Goal: Information Seeking & Learning: Learn about a topic

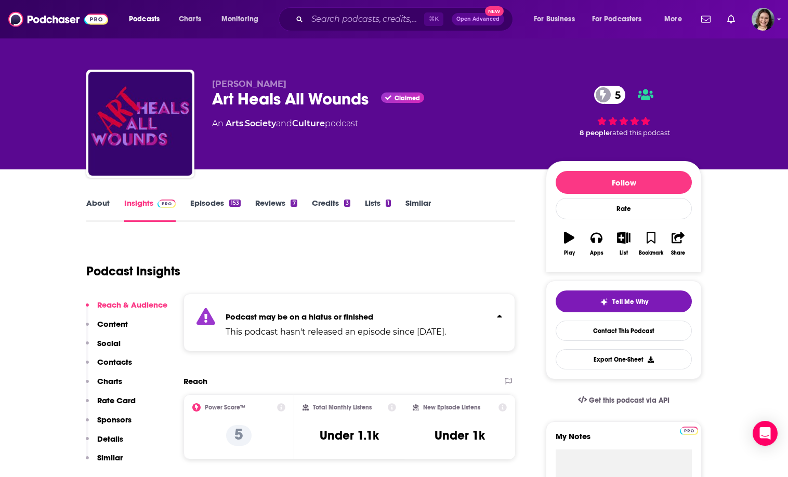
scroll to position [11, 0]
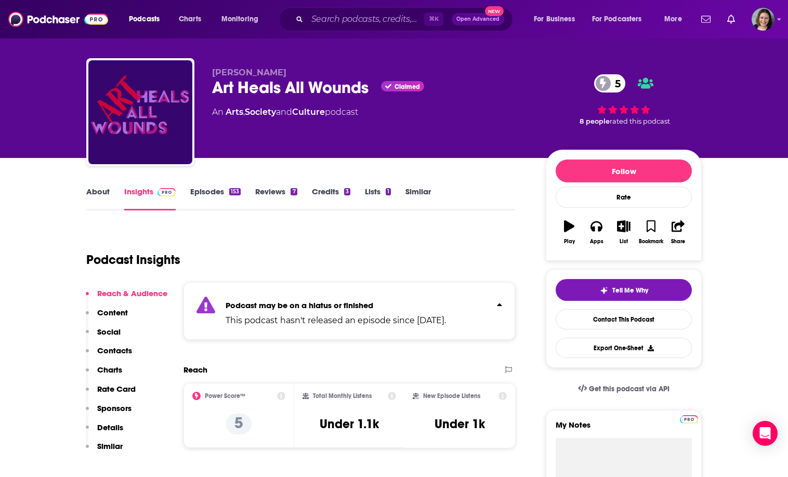
click at [277, 291] on div "Podcast may be on a hiatus or finished This podcast hasn't released an episode …" at bounding box center [350, 311] width 332 height 58
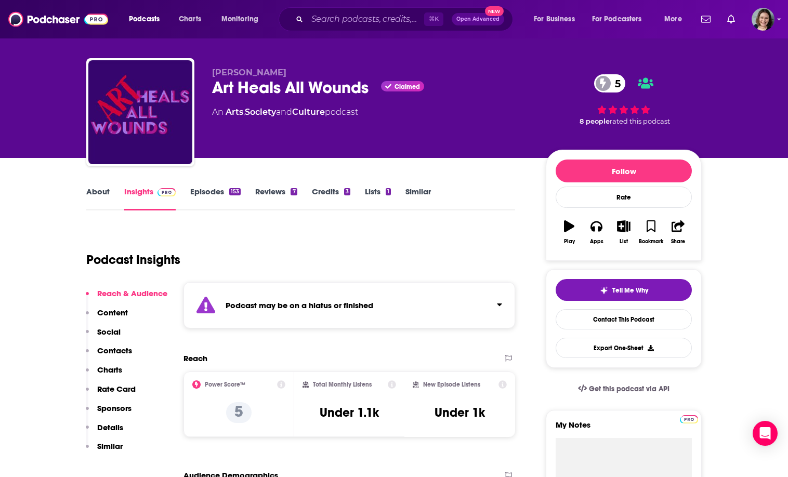
click at [279, 297] on div "Podcast may be on a hiatus or finished" at bounding box center [350, 305] width 332 height 46
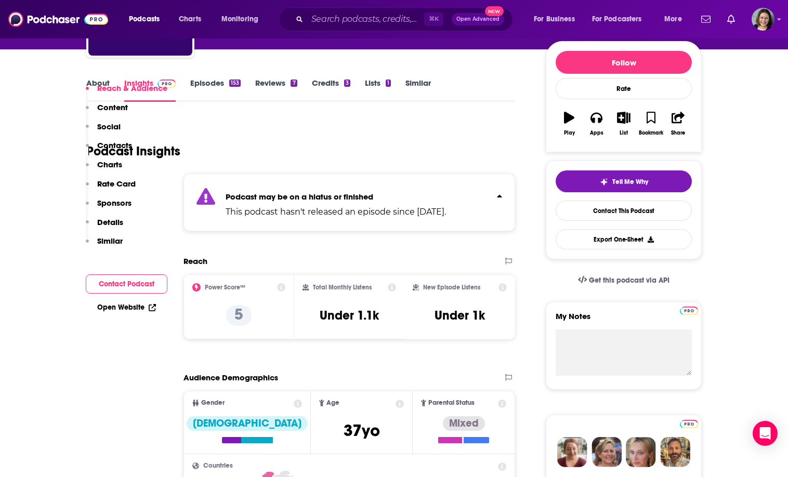
scroll to position [18, 0]
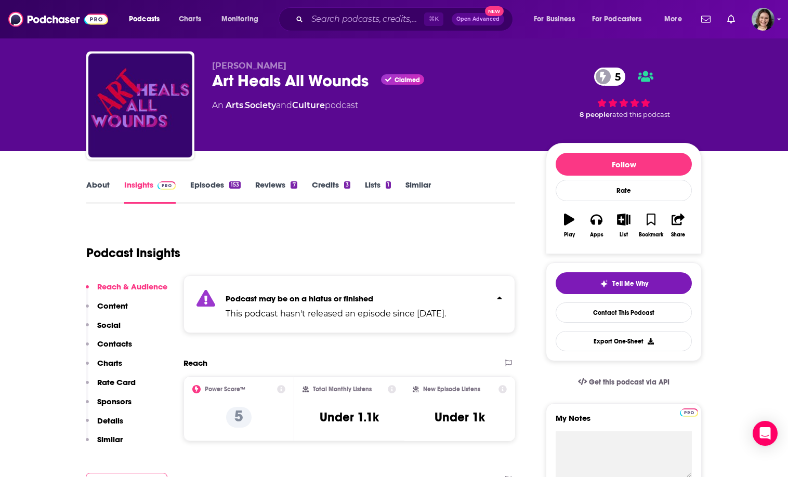
click at [225, 83] on div "Art Heals All Wounds Claimed 5" at bounding box center [370, 81] width 317 height 20
drag, startPoint x: 225, startPoint y: 83, endPoint x: 325, endPoint y: 82, distance: 100.3
click at [325, 82] on div "Art Heals All Wounds Claimed 5" at bounding box center [370, 81] width 317 height 20
copy h2 "Art Heals All Wounds"
click at [325, 82] on div "Art Heals All Wounds Claimed 5" at bounding box center [370, 81] width 317 height 20
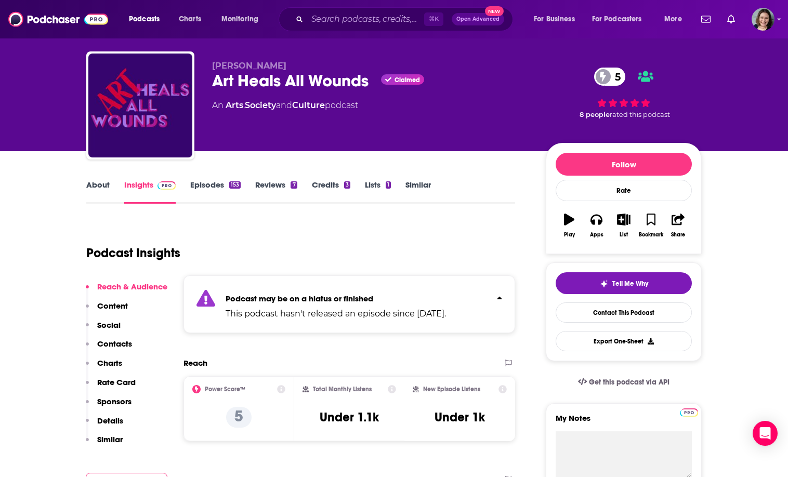
click at [378, 9] on div "⌘ K Open Advanced New" at bounding box center [396, 19] width 234 height 24
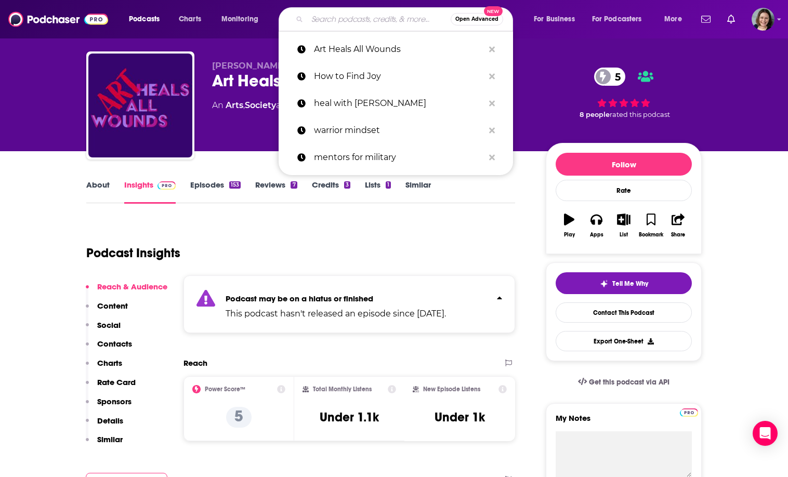
click at [378, 21] on input "Search podcasts, credits, & more..." at bounding box center [378, 19] width 143 height 17
paste input "The Renew Your Mind Podcast"
type input "The Renew Your Mind Podcast"
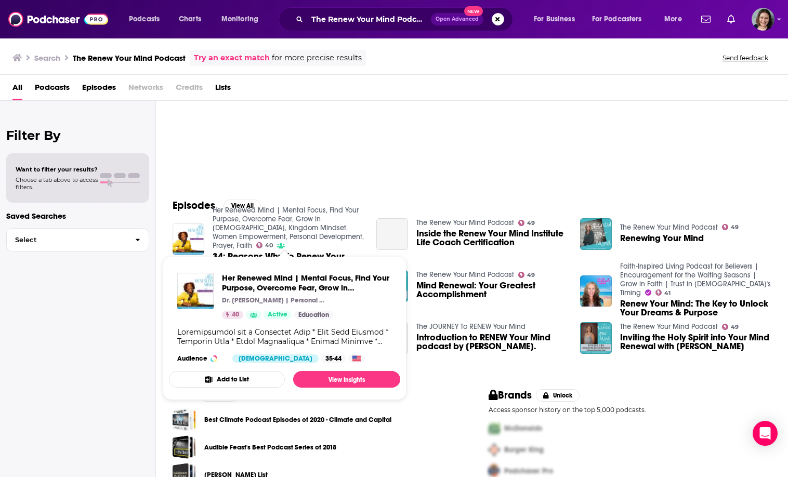
scroll to position [14, 0]
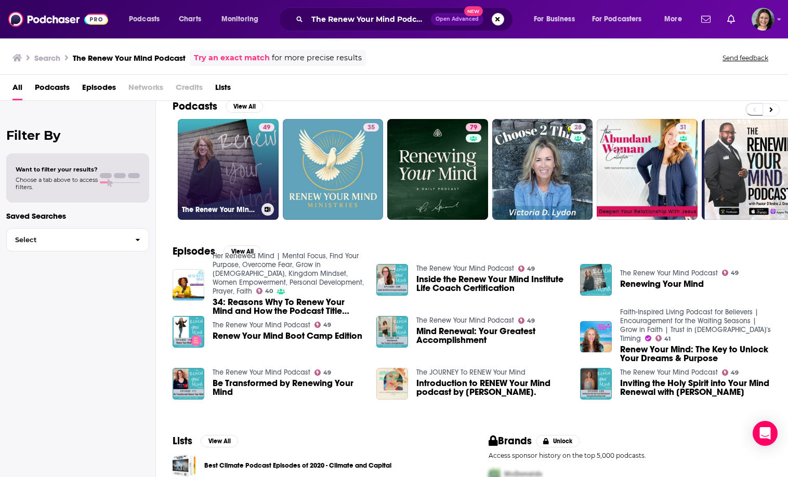
click at [232, 175] on link "49 The Renew Your Mind Podcast" at bounding box center [228, 169] width 101 height 101
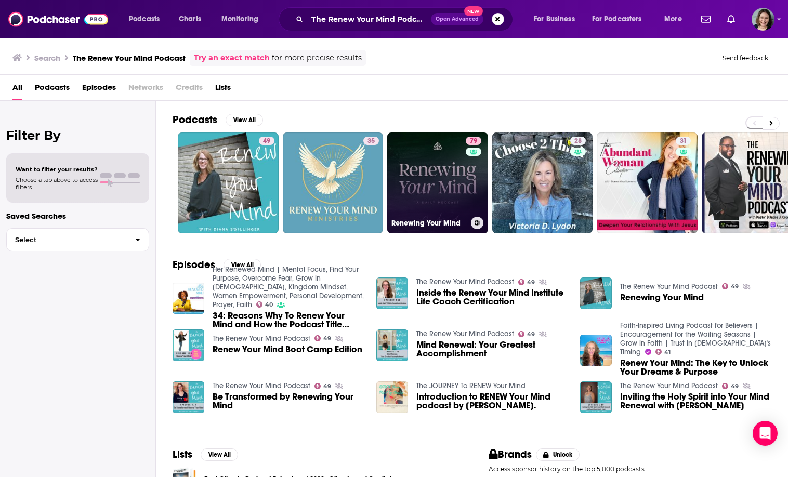
click at [441, 166] on link "79 Renewing Your Mind" at bounding box center [437, 183] width 101 height 101
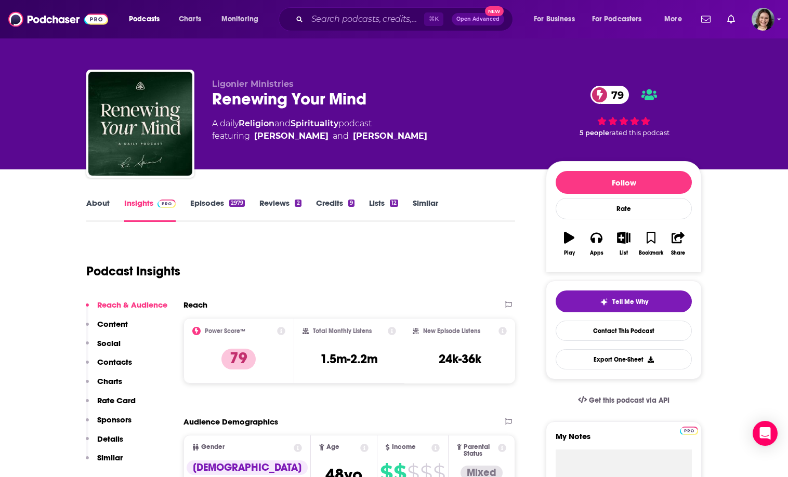
click at [108, 200] on link "About" at bounding box center [97, 210] width 23 height 24
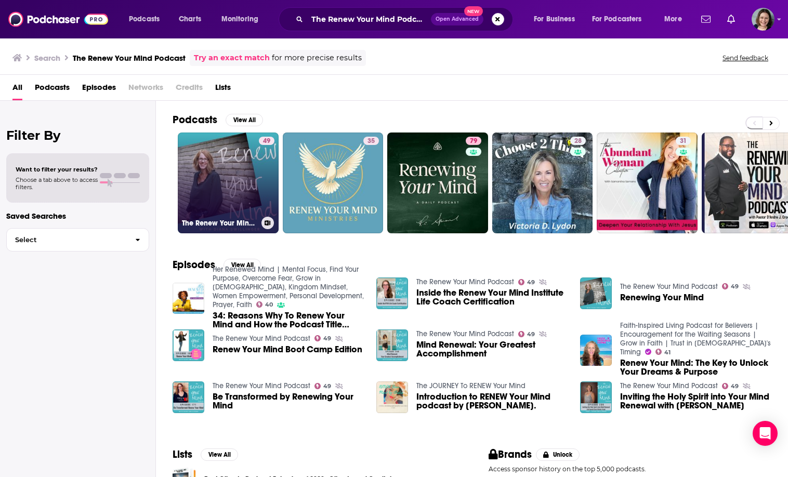
click at [225, 174] on link "49 The Renew Your Mind Podcast" at bounding box center [228, 183] width 101 height 101
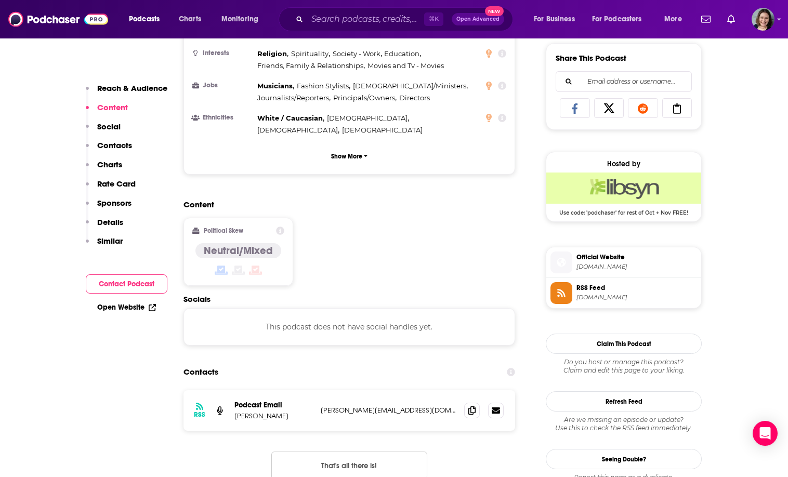
scroll to position [635, 0]
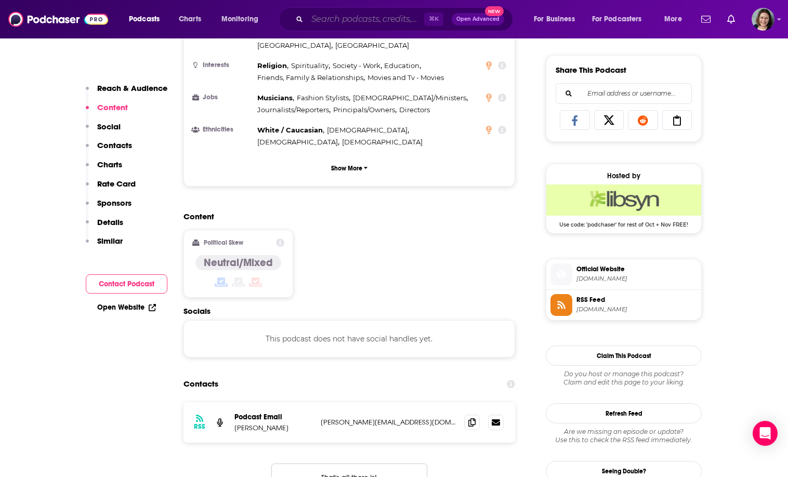
click at [328, 15] on input "Search podcasts, credits, & more..." at bounding box center [365, 19] width 117 height 17
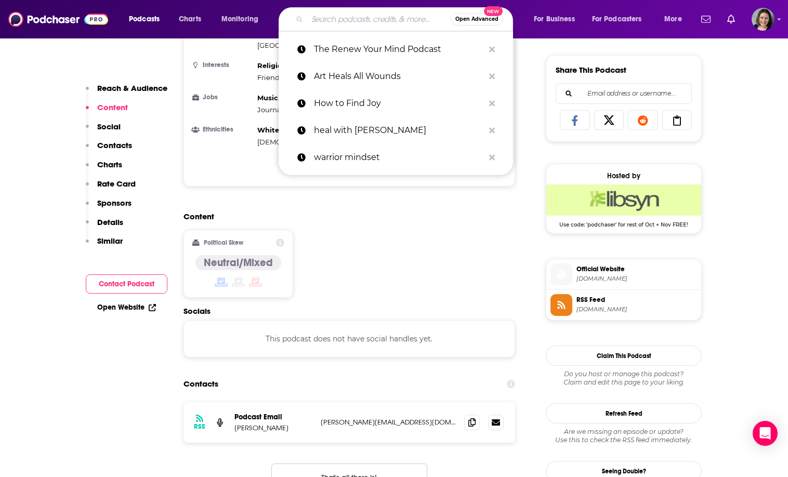
paste input "Feeling Good Podcast | TEAM-CBT - The New Mood Therapy"
type input "Feeling Good Podcast | TEAM-CBT - The New Mood Therapy"
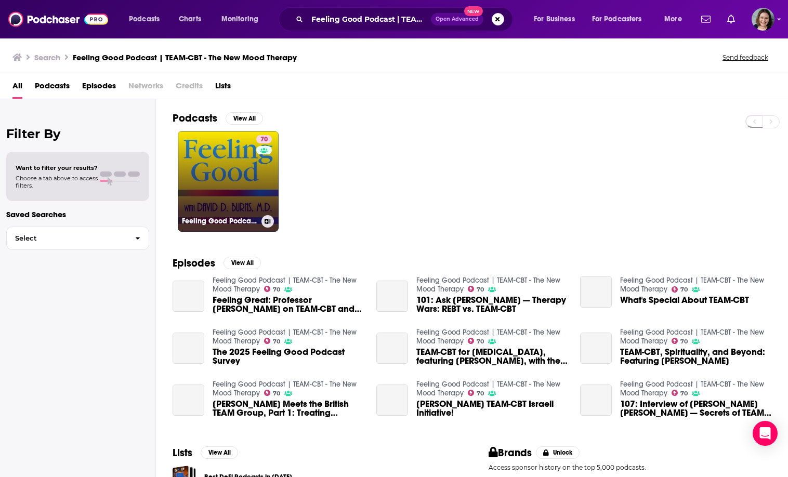
click at [225, 187] on link "70 Feeling Good Podcast | TEAM-CBT - The New Mood Therapy" at bounding box center [228, 181] width 101 height 101
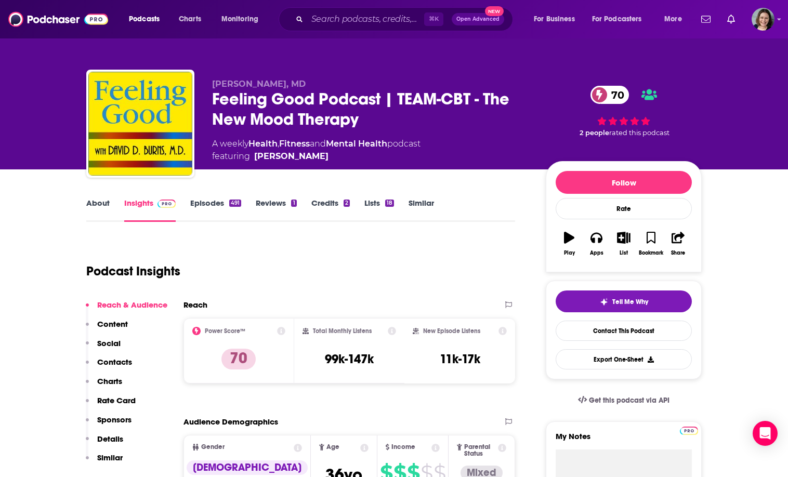
click at [95, 201] on link "About" at bounding box center [97, 210] width 23 height 24
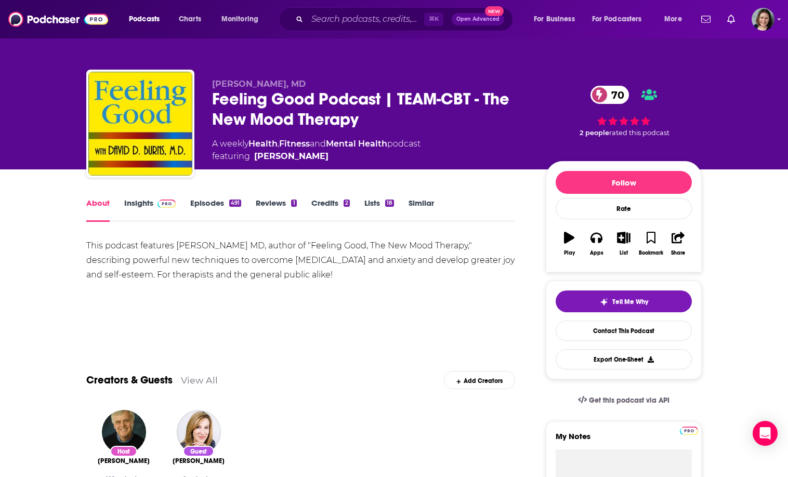
click at [141, 203] on link "Insights" at bounding box center [149, 210] width 51 height 24
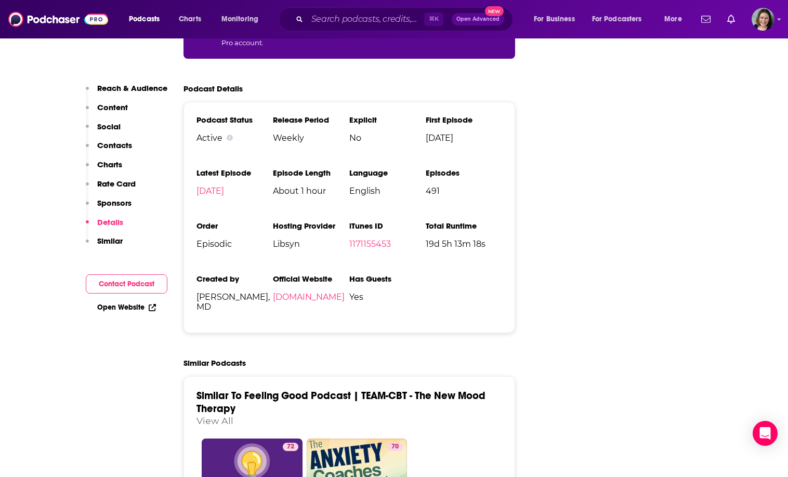
scroll to position [2202, 0]
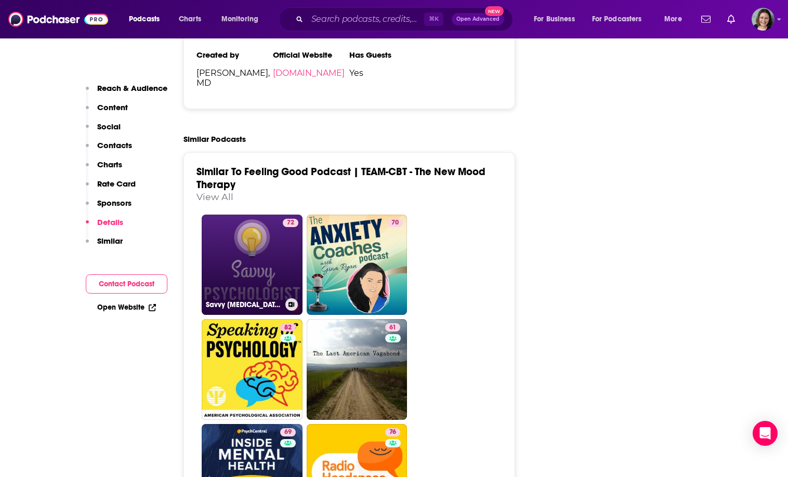
click at [229, 215] on link "72 Savvy [MEDICAL_DATA]" at bounding box center [252, 265] width 101 height 101
type input "[URL][DOMAIN_NAME][MEDICAL_DATA]"
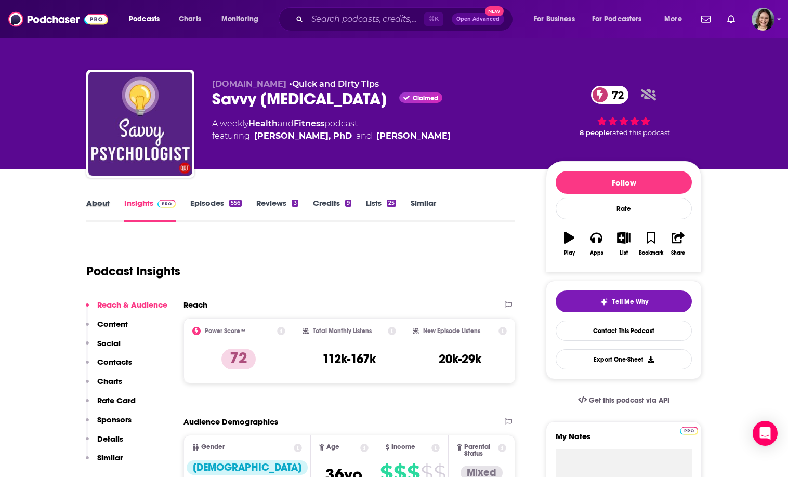
click at [109, 204] on div "About" at bounding box center [105, 210] width 38 height 24
click at [104, 204] on link "About" at bounding box center [97, 210] width 23 height 24
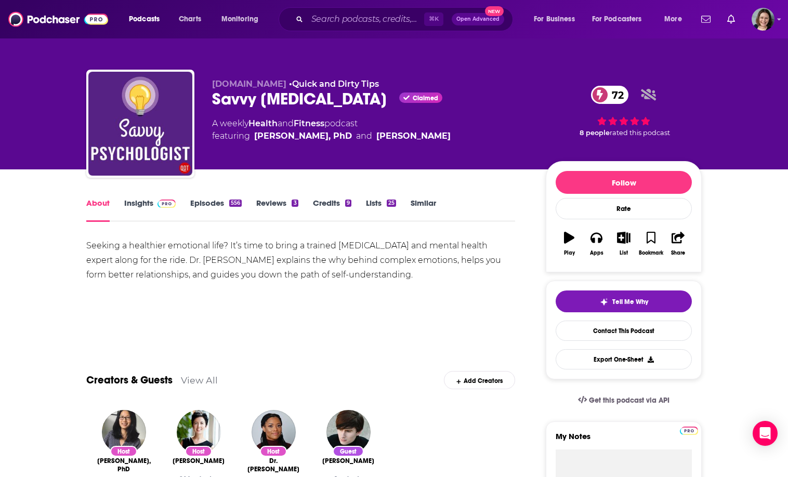
click at [230, 95] on div "Savvy [MEDICAL_DATA] Claimed 72" at bounding box center [370, 99] width 317 height 20
drag, startPoint x: 230, startPoint y: 95, endPoint x: 281, endPoint y: 98, distance: 51.6
click at [281, 98] on div "Savvy [MEDICAL_DATA] Claimed 72" at bounding box center [370, 99] width 317 height 20
copy h1 "Savvy [MEDICAL_DATA]"
click at [281, 98] on div "Savvy [MEDICAL_DATA] Claimed 72" at bounding box center [370, 99] width 317 height 20
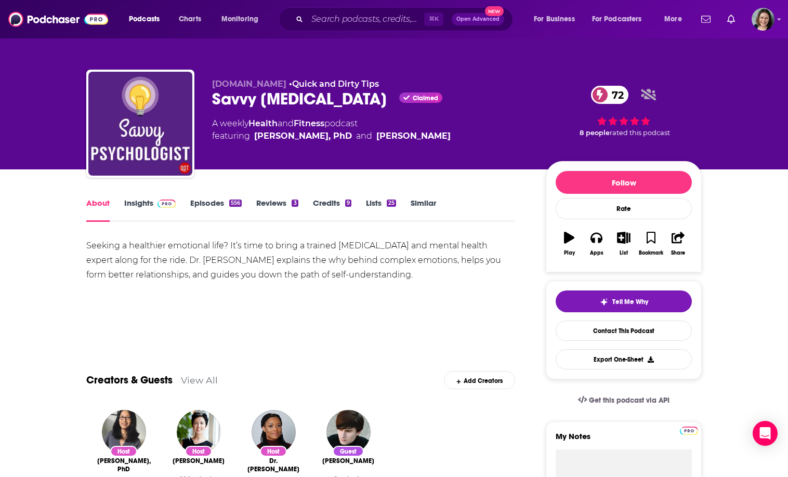
click at [335, 29] on div "⌘ K Open Advanced New" at bounding box center [396, 19] width 234 height 24
click at [339, 19] on input "Search podcasts, credits, & more..." at bounding box center [365, 19] width 117 height 17
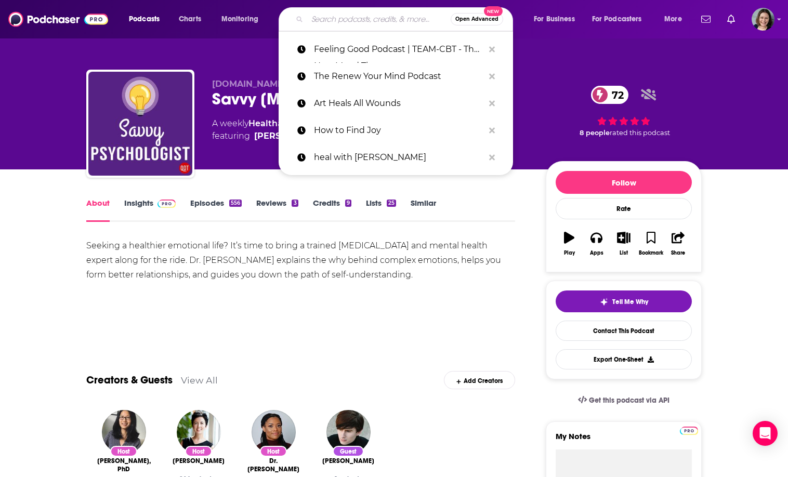
paste input "The Joy Report"
type input "The Joy Report"
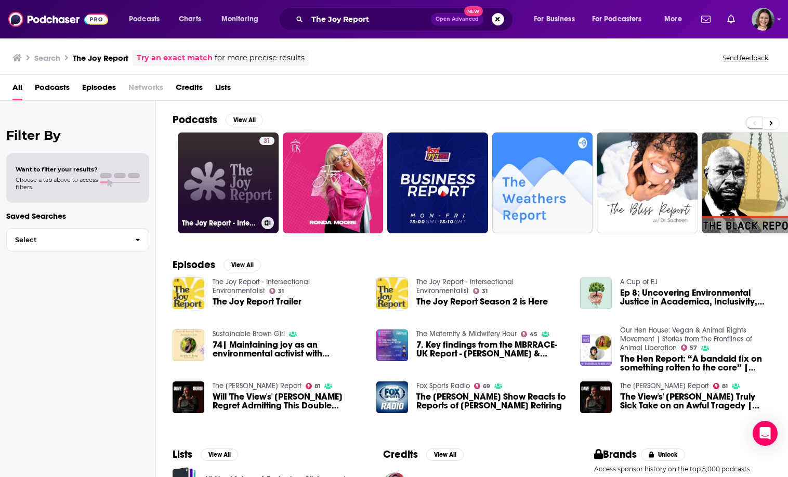
click at [225, 194] on link "31 The Joy Report - Intersectional Environmentalist" at bounding box center [228, 183] width 101 height 101
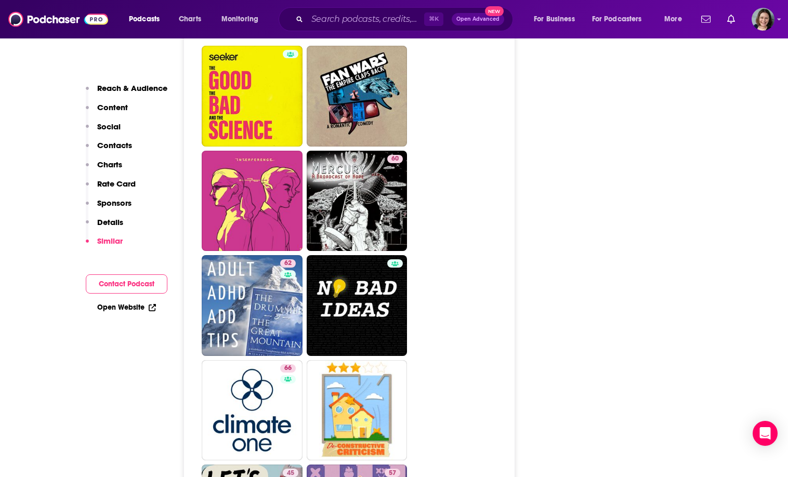
scroll to position [2445, 0]
click at [136, 17] on span "Podcasts" at bounding box center [144, 19] width 31 height 15
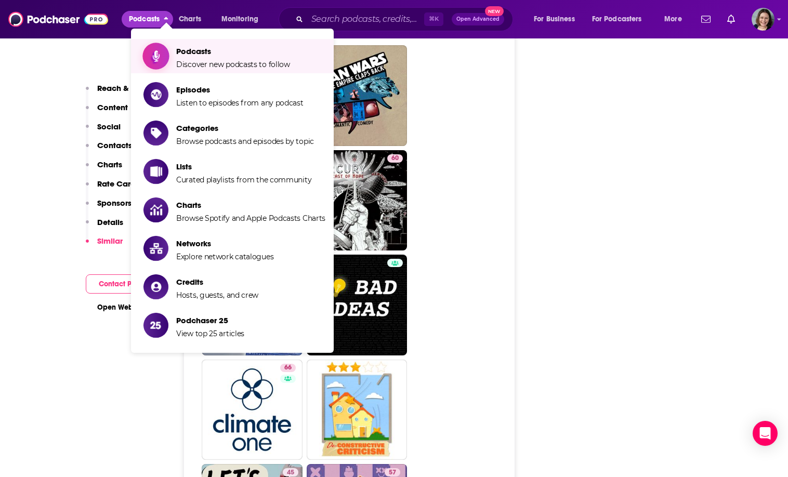
click at [195, 67] on span "Discover new podcasts to follow" at bounding box center [233, 64] width 114 height 9
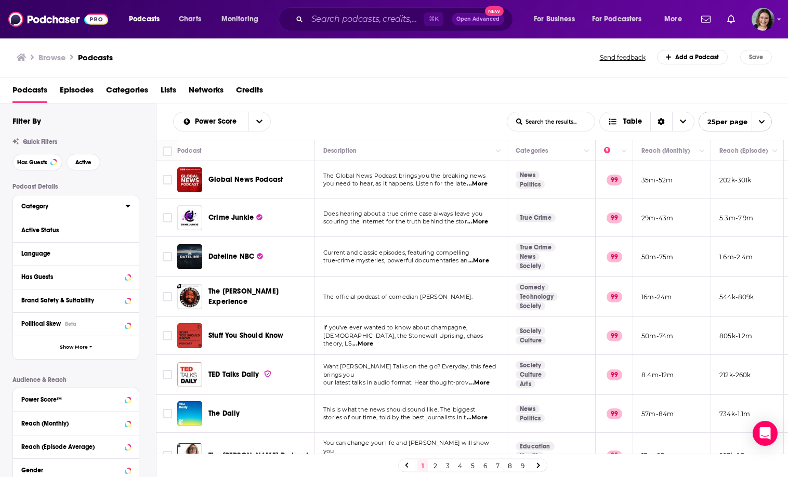
click at [66, 210] on div "Category" at bounding box center [69, 206] width 97 height 7
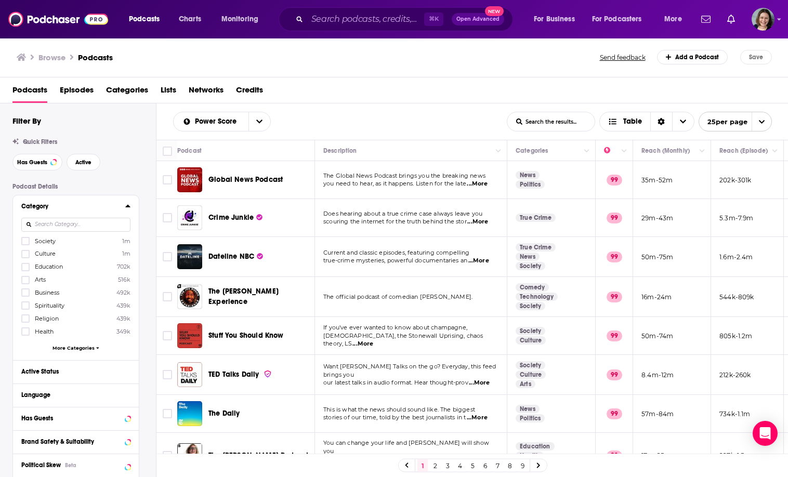
click at [83, 228] on input at bounding box center [75, 225] width 109 height 14
click at [71, 347] on span "More Categories" at bounding box center [74, 348] width 42 height 6
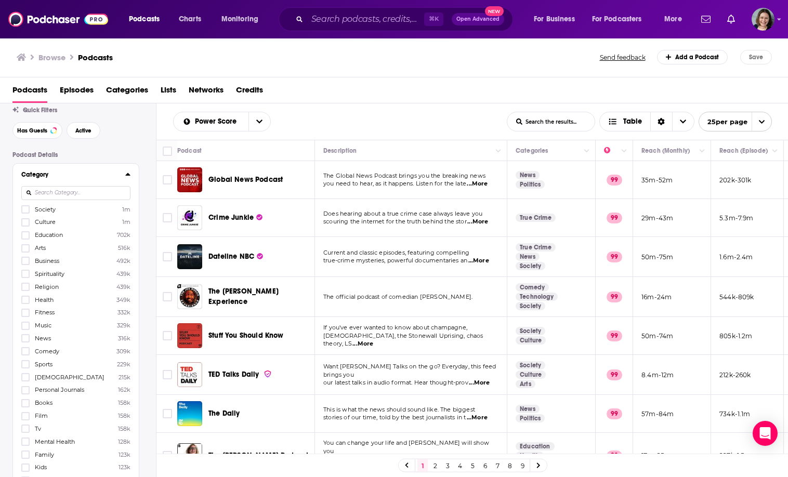
scroll to position [40, 0]
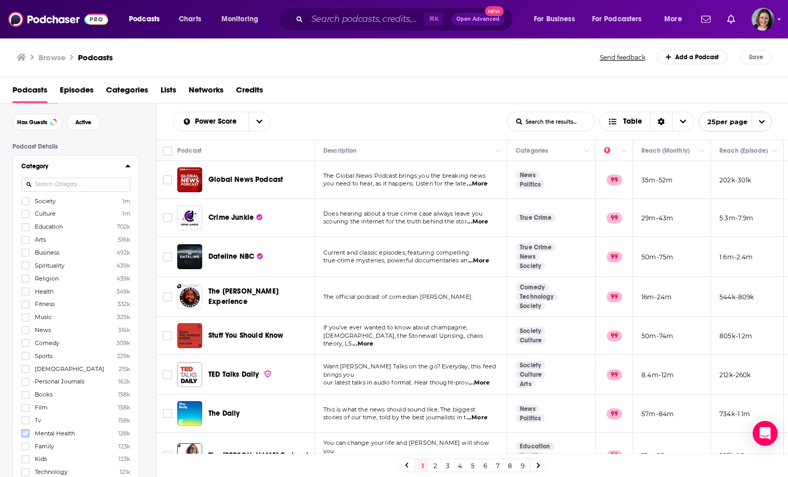
click at [25, 430] on icon at bounding box center [25, 433] width 6 height 6
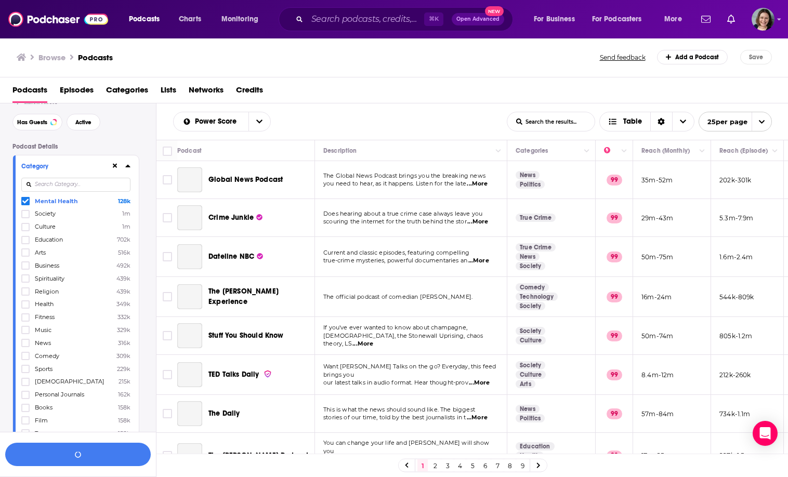
scroll to position [66, 0]
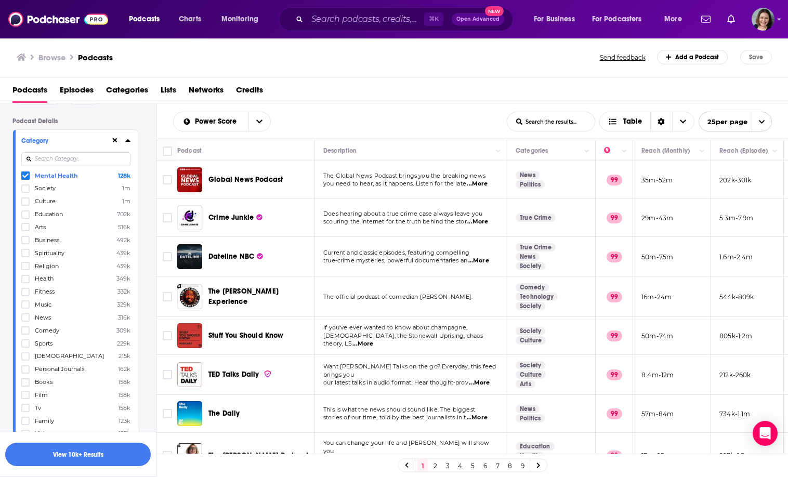
click at [73, 457] on button "View 10k+ Results" at bounding box center [78, 454] width 146 height 23
click at [126, 141] on icon at bounding box center [127, 140] width 5 height 8
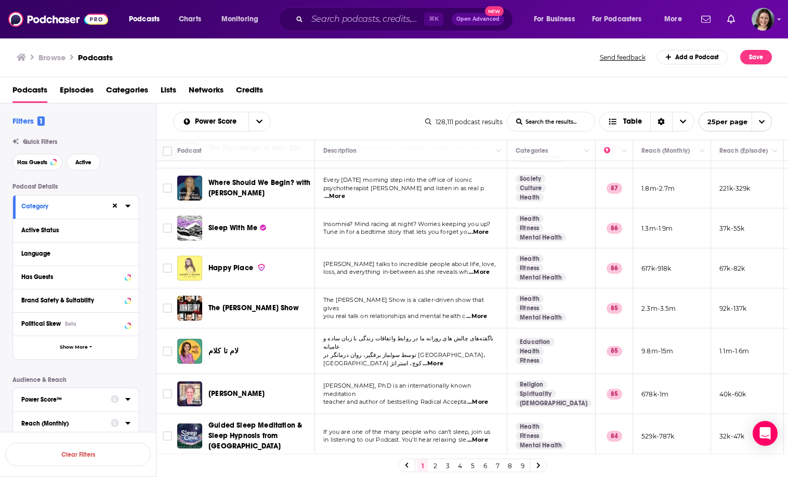
scroll to position [430, 0]
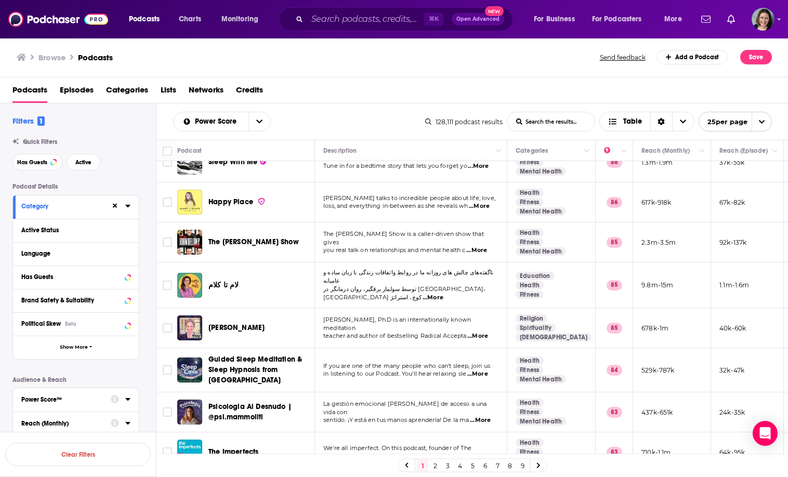
click at [221, 201] on div "Happy Place" at bounding box center [262, 202] width 108 height 25
click at [208, 190] on div "Happy Place" at bounding box center [262, 202] width 108 height 25
click at [227, 198] on span "Happy Place" at bounding box center [230, 202] width 45 height 9
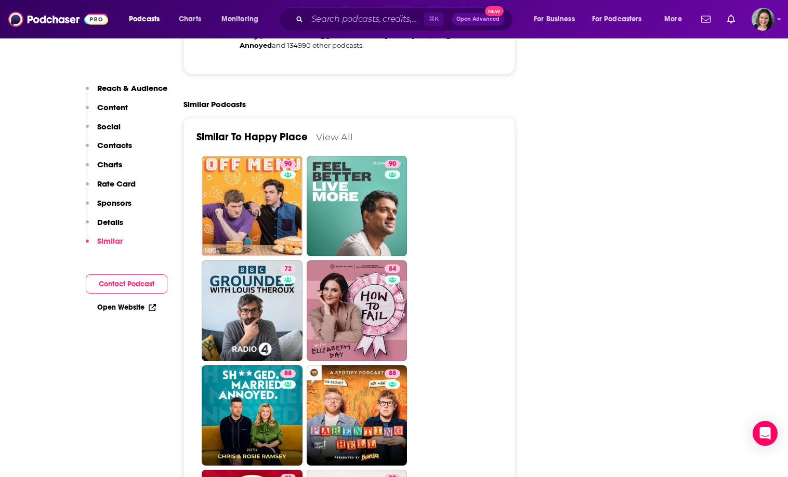
scroll to position [2532, 0]
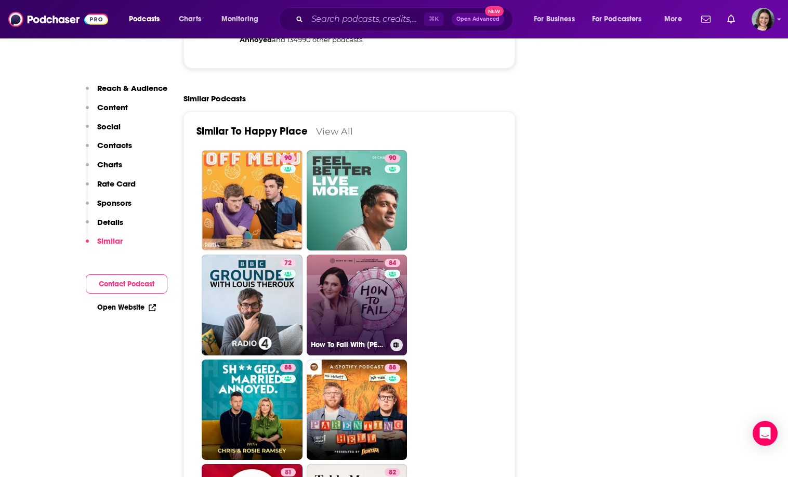
click at [388, 275] on div "84" at bounding box center [394, 299] width 18 height 80
type input "[URL][DOMAIN_NAME][PERSON_NAME]"
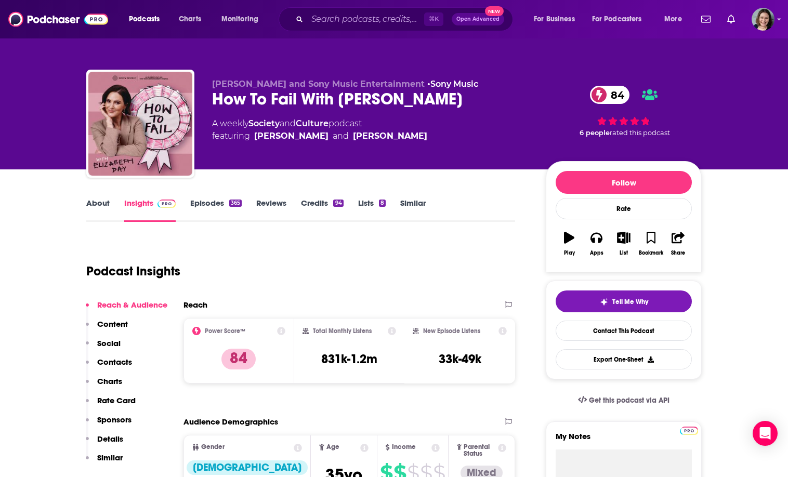
click at [109, 203] on link "About" at bounding box center [97, 210] width 23 height 24
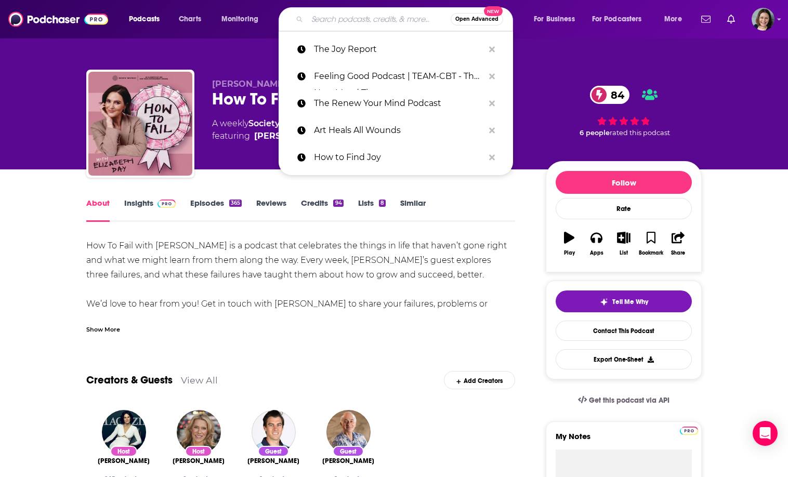
click at [331, 17] on input "Search podcasts, credits, & more..." at bounding box center [378, 19] width 143 height 17
paste input "Soul Aligned Self Care"
type input "Soul Aligned Self Care"
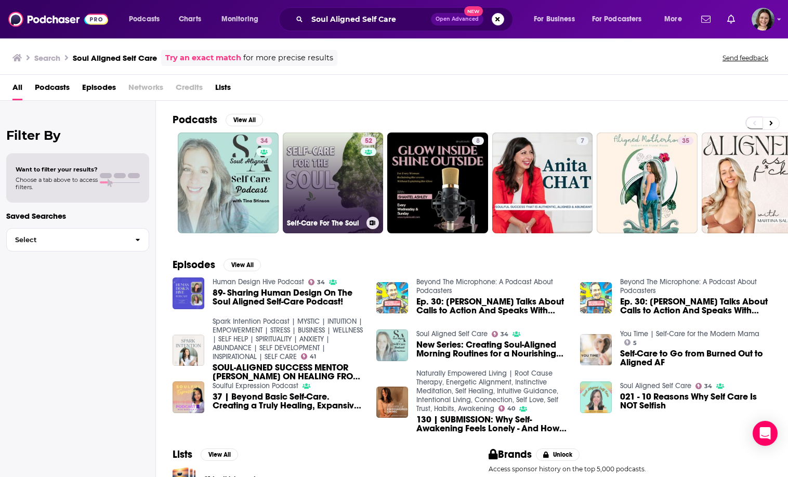
click at [342, 176] on link "52 Self-Care For The Soul" at bounding box center [333, 183] width 101 height 101
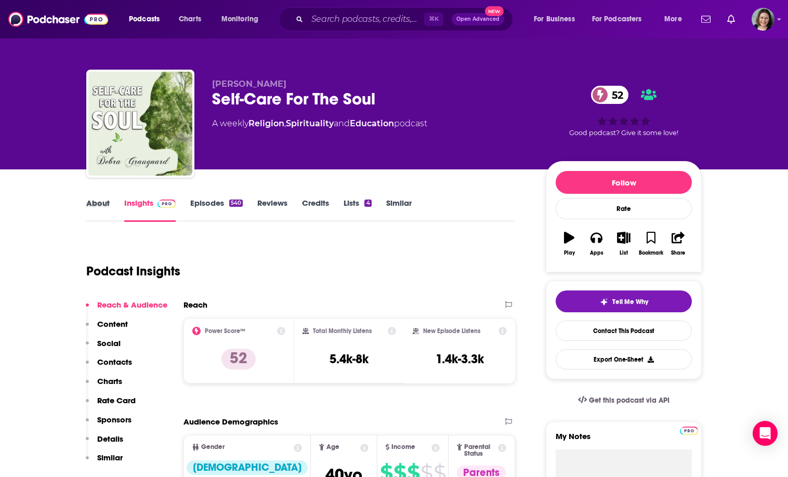
click at [116, 204] on div "About" at bounding box center [105, 210] width 38 height 24
click at [104, 204] on link "About" at bounding box center [97, 210] width 23 height 24
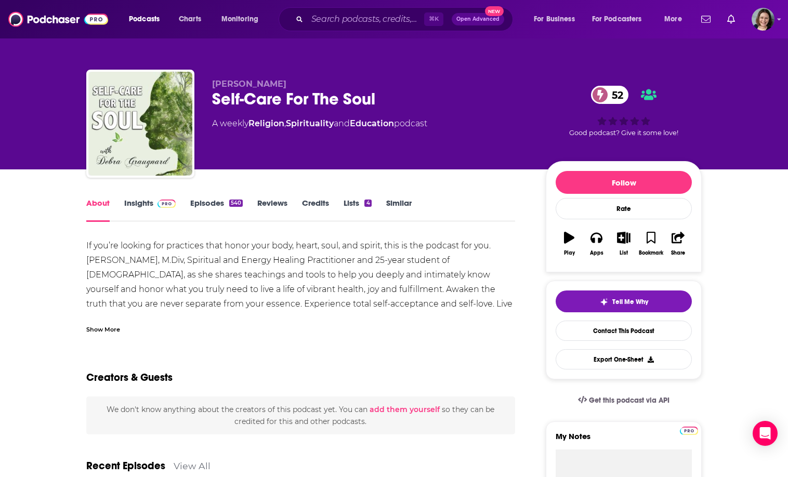
click at [101, 328] on div "Show More" at bounding box center [103, 329] width 34 height 10
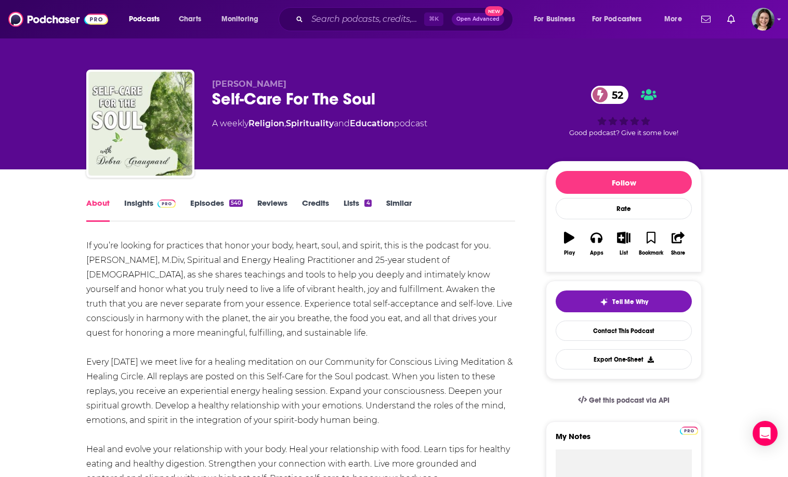
click at [226, 101] on div "Self-Care For The Soul 52" at bounding box center [370, 99] width 317 height 20
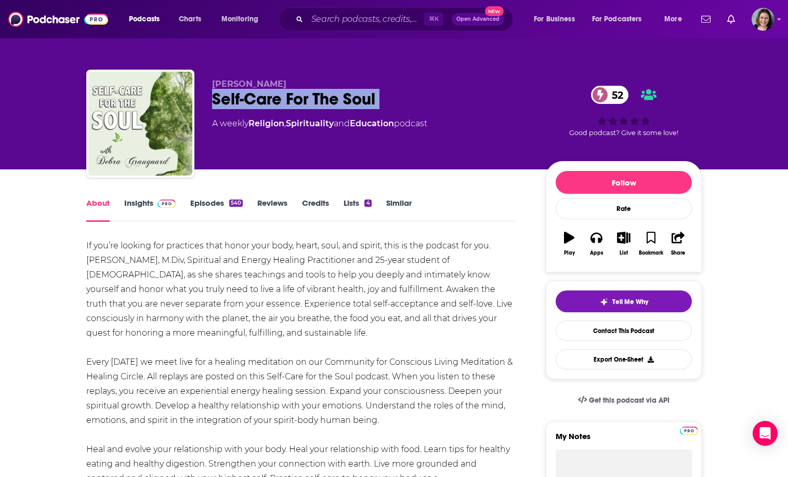
drag, startPoint x: 226, startPoint y: 101, endPoint x: 409, endPoint y: 101, distance: 182.5
click at [409, 101] on div "Self-Care For The Soul 52" at bounding box center [370, 99] width 317 height 20
copy div "Self-Care For The Soul 52"
click at [408, 101] on div "Self-Care For The Soul 52" at bounding box center [370, 99] width 317 height 20
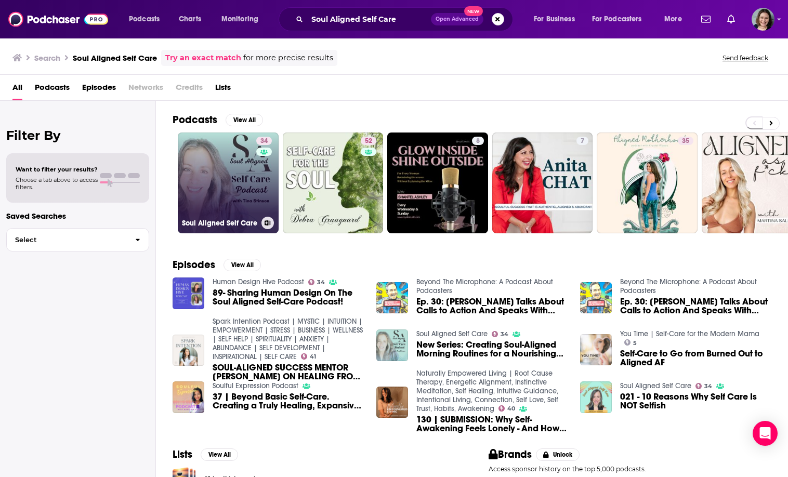
click at [221, 175] on link "34 Soul Aligned Self Care" at bounding box center [228, 183] width 101 height 101
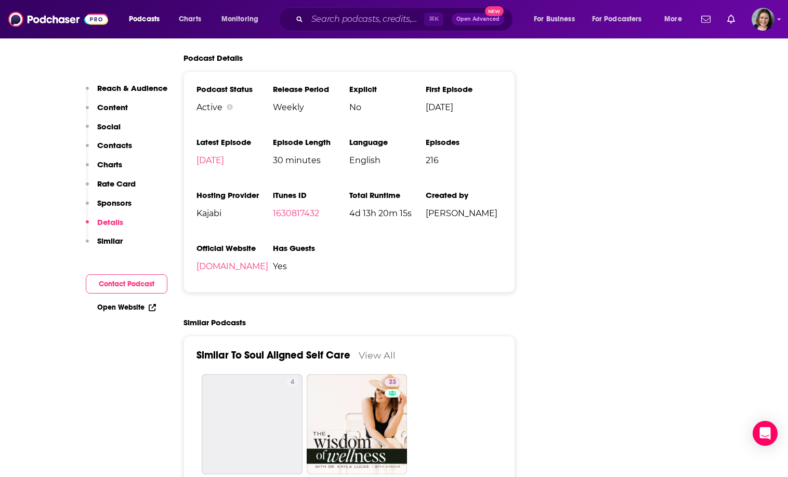
scroll to position [1510, 0]
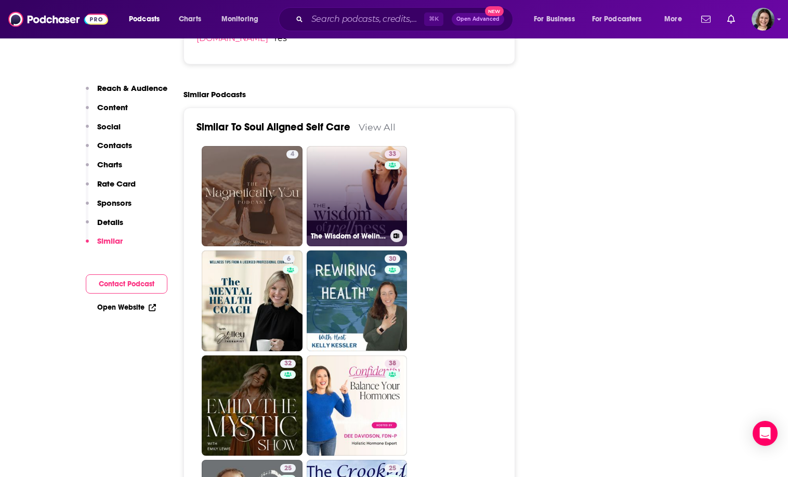
click at [354, 201] on link "33 The Wisdom of Wellness Podcast" at bounding box center [357, 196] width 101 height 101
type input "[URL][DOMAIN_NAME]"
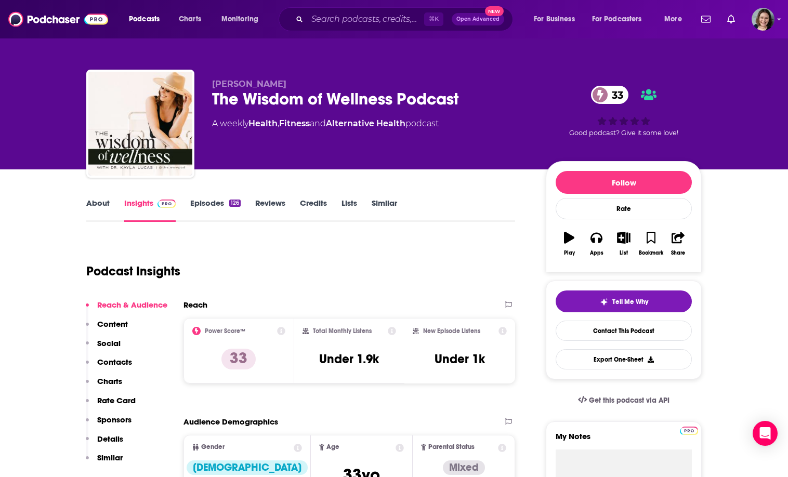
click at [102, 211] on link "About" at bounding box center [97, 210] width 23 height 24
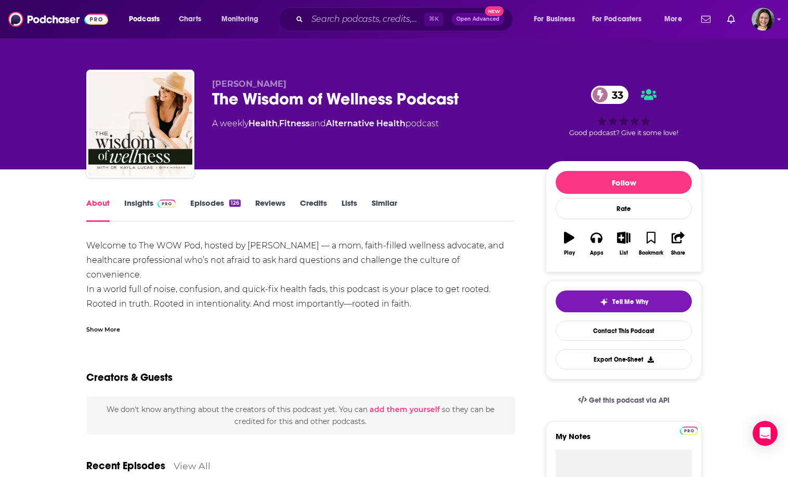
click at [99, 329] on div "Show More" at bounding box center [103, 329] width 34 height 10
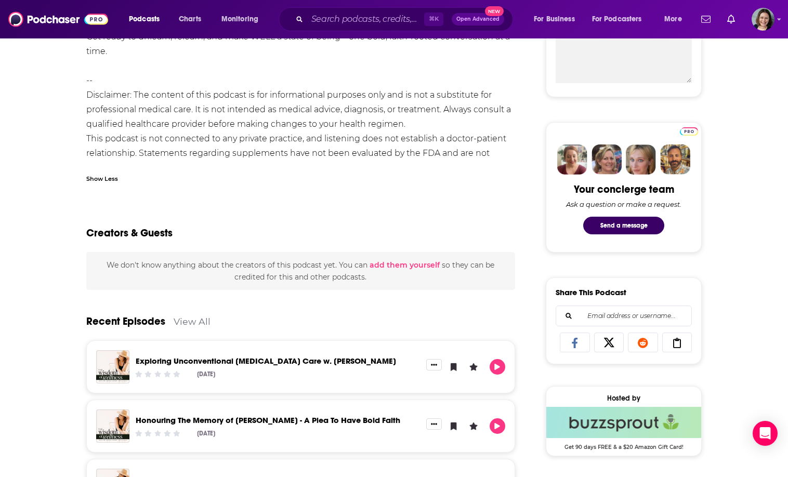
scroll to position [882, 0]
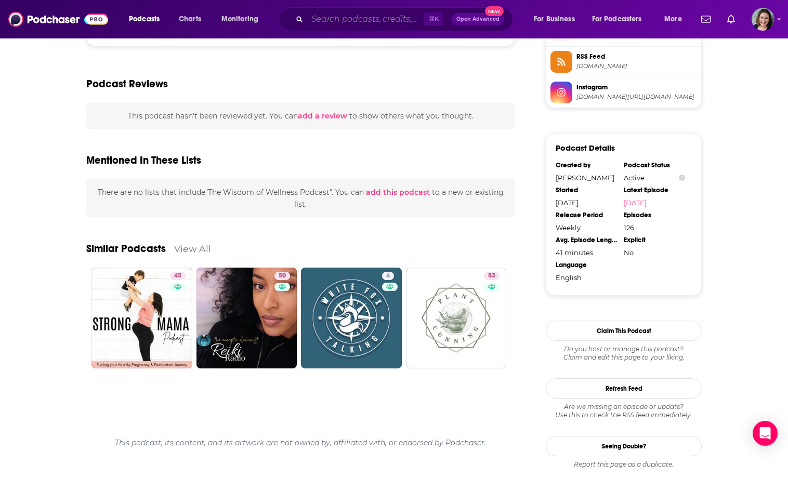
click at [365, 20] on input "Search podcasts, credits, & more..." at bounding box center [365, 19] width 117 height 17
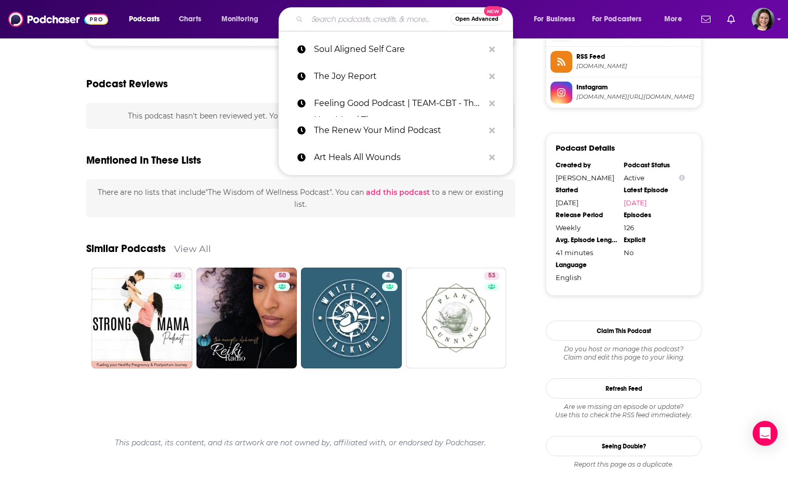
paste input "Joy, with [PERSON_NAME]"
type input "Joy, with [PERSON_NAME]"
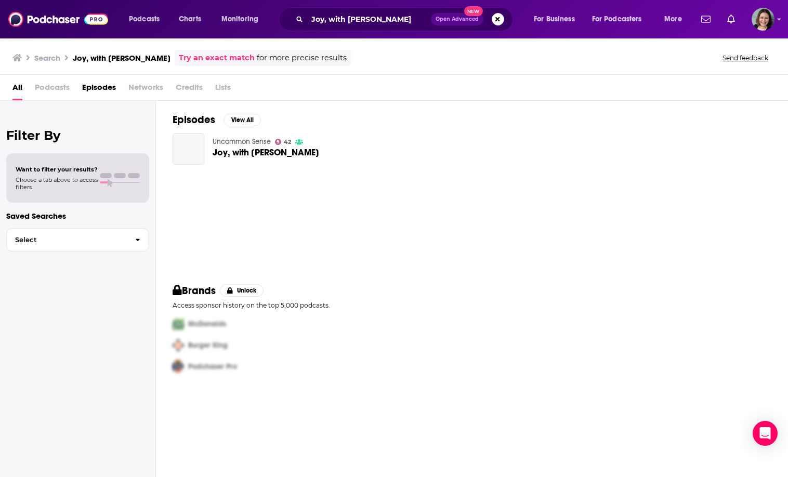
click at [190, 149] on img "Joy, with Akwugo Emejulu" at bounding box center [189, 149] width 32 height 32
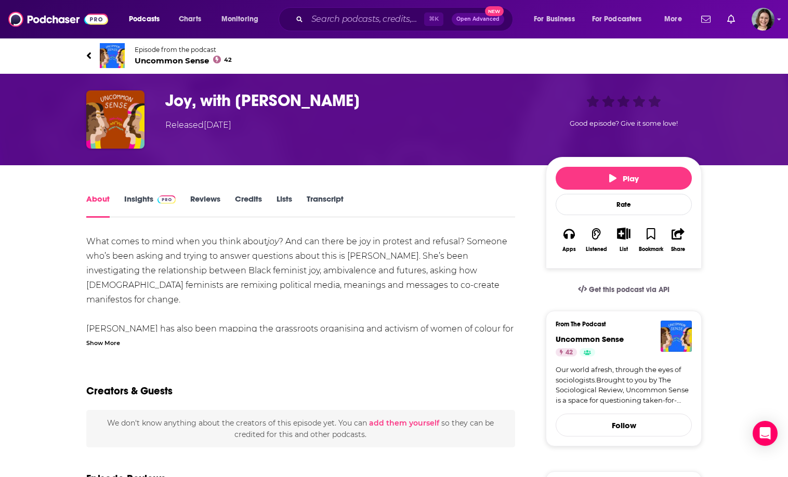
click at [127, 54] on link "Episode from the podcast Uncommon Sense 42" at bounding box center [394, 55] width 616 height 25
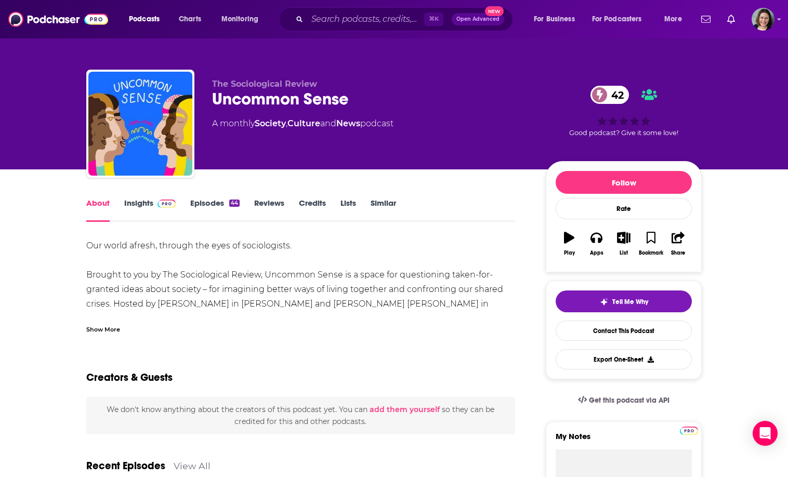
click at [114, 328] on div "Show More" at bounding box center [103, 329] width 34 height 10
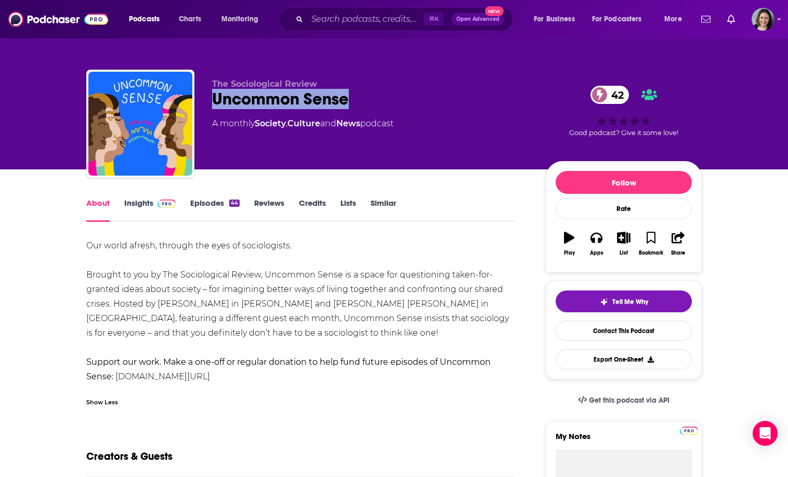
drag, startPoint x: 209, startPoint y: 89, endPoint x: 375, endPoint y: 96, distance: 166.0
click at [375, 96] on div "The Sociological Review Uncommon Sense 42 A monthly Society , Culture and News …" at bounding box center [394, 126] width 616 height 112
copy h1 "Uncommon Sense"
click at [375, 96] on div "Uncommon Sense 42" at bounding box center [370, 99] width 317 height 20
click at [145, 201] on link "Insights" at bounding box center [149, 210] width 51 height 24
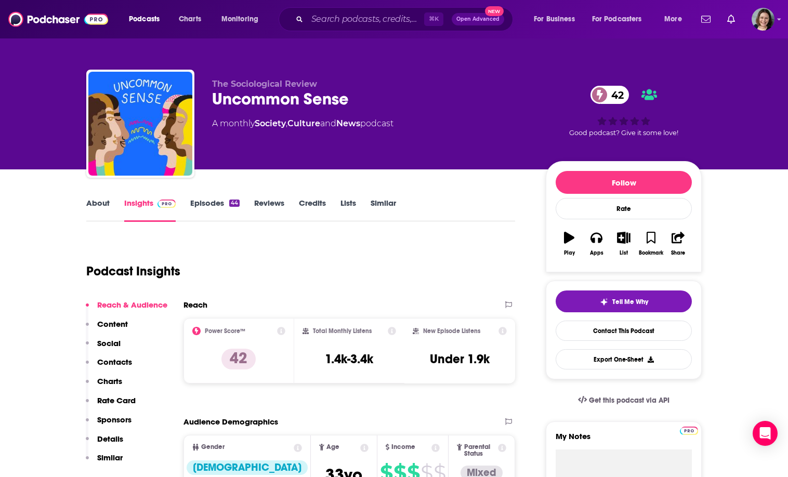
click at [228, 101] on div "Uncommon Sense 42" at bounding box center [370, 99] width 317 height 20
drag, startPoint x: 228, startPoint y: 101, endPoint x: 338, endPoint y: 101, distance: 110.2
click at [338, 101] on div "Uncommon Sense 42" at bounding box center [370, 99] width 317 height 20
copy h2 "Uncommon Sense"
click at [338, 101] on div "Uncommon Sense 42" at bounding box center [370, 99] width 317 height 20
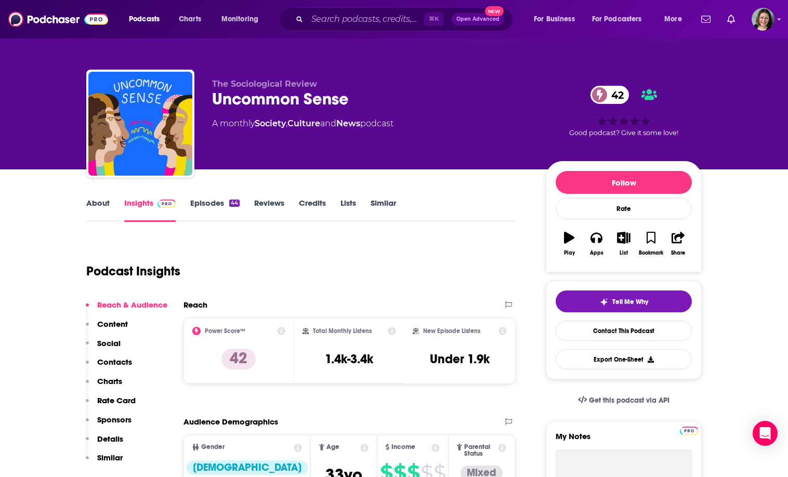
click at [95, 206] on link "About" at bounding box center [97, 210] width 23 height 24
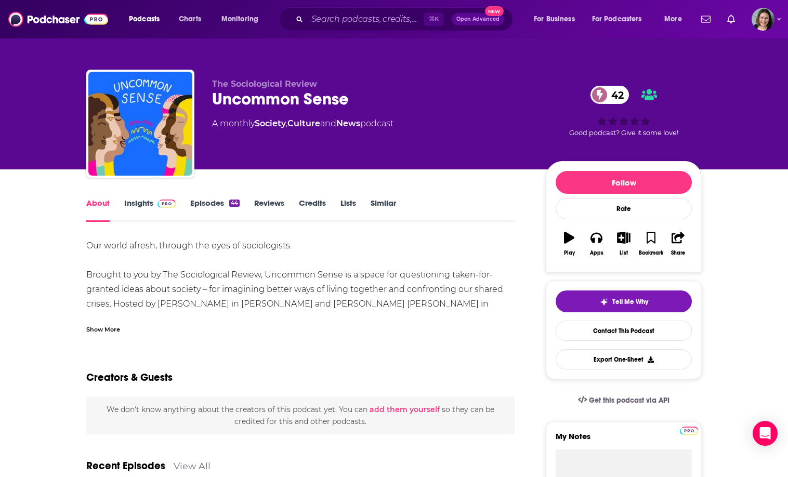
click at [224, 276] on div "Our world afresh, through the eyes of sociologists. Brought to you by The Socio…" at bounding box center [300, 312] width 429 height 146
click at [102, 331] on div "Show More" at bounding box center [103, 329] width 34 height 10
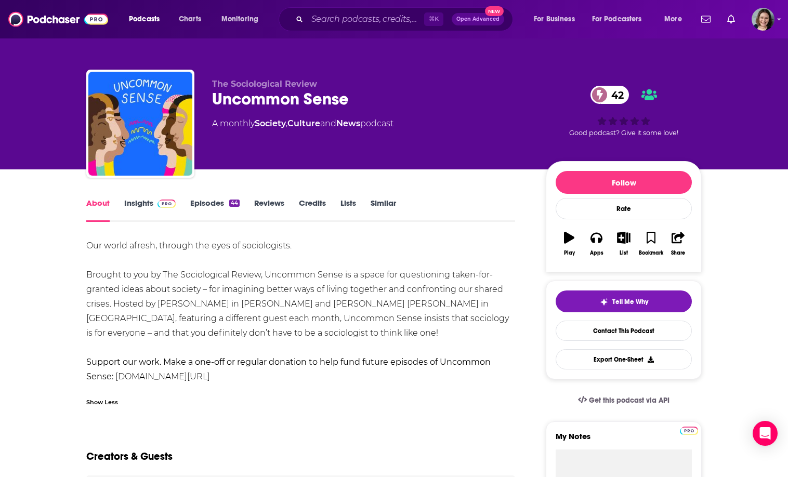
click at [95, 246] on div "Our world afresh, through the eyes of sociologists. Brought to you by The Socio…" at bounding box center [300, 312] width 429 height 146
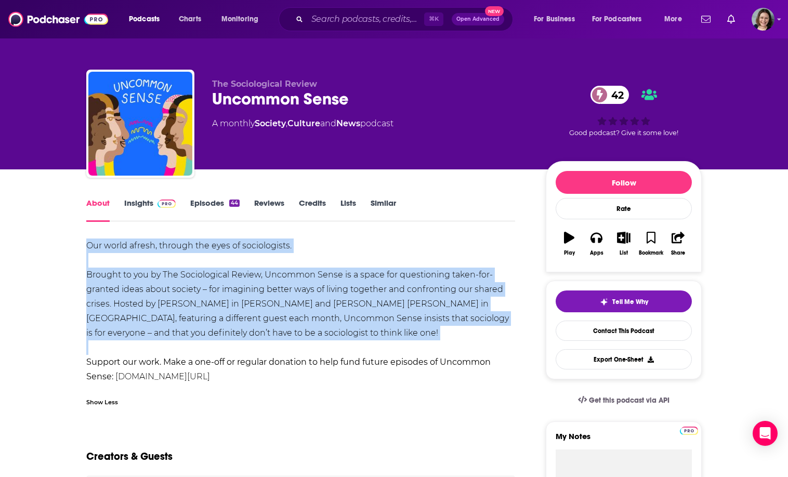
drag, startPoint x: 95, startPoint y: 246, endPoint x: 247, endPoint y: 343, distance: 180.0
click at [247, 343] on div "Our world afresh, through the eyes of sociologists. Brought to you by The Socio…" at bounding box center [300, 312] width 429 height 146
copy div "Our world afresh, through the eyes of sociologists. Brought to you by The Socio…"
click at [247, 343] on div "Our world afresh, through the eyes of sociologists. Brought to you by The Socio…" at bounding box center [300, 312] width 429 height 146
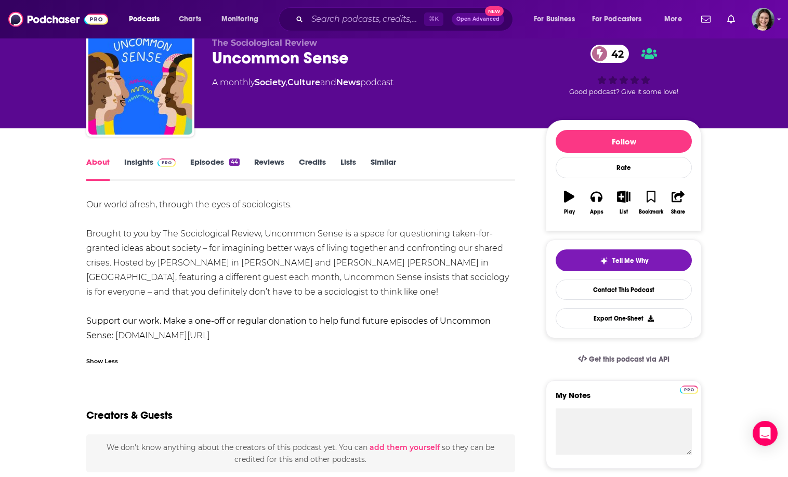
scroll to position [53, 0]
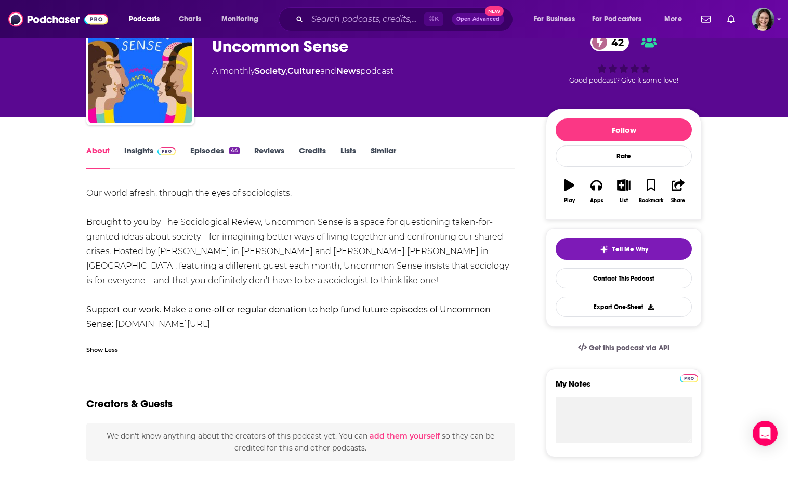
click at [139, 152] on link "Insights" at bounding box center [149, 158] width 51 height 24
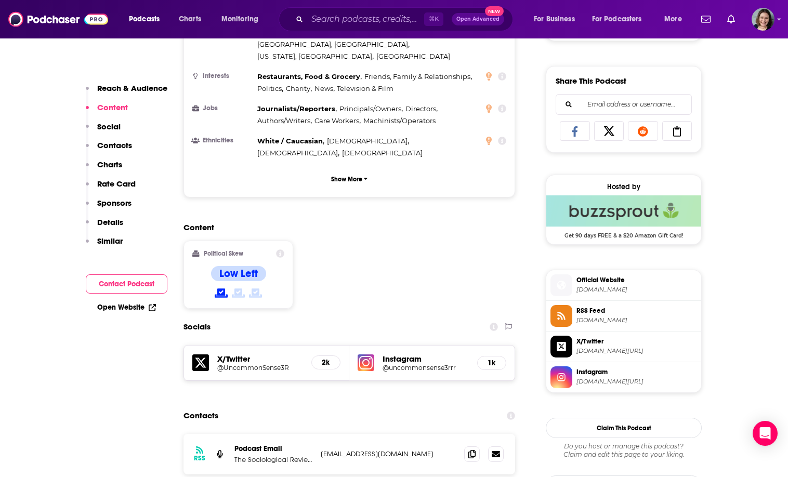
scroll to position [628, 0]
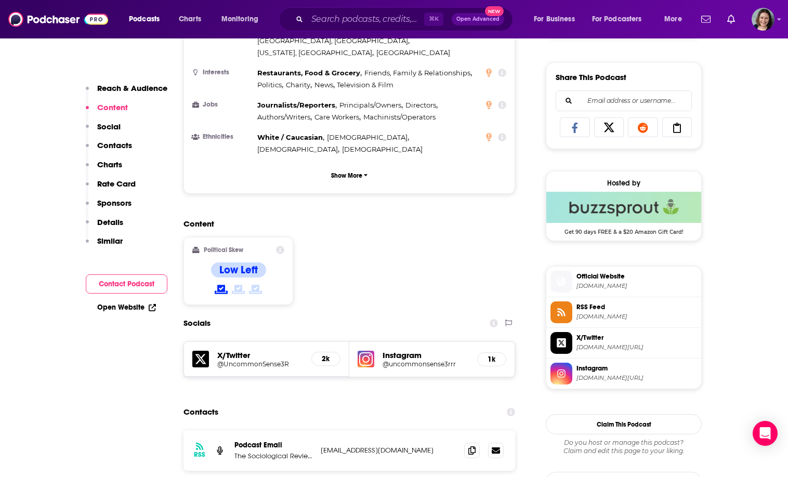
click at [409, 360] on h5 "@uncommonsense3rrr" at bounding box center [426, 364] width 86 height 8
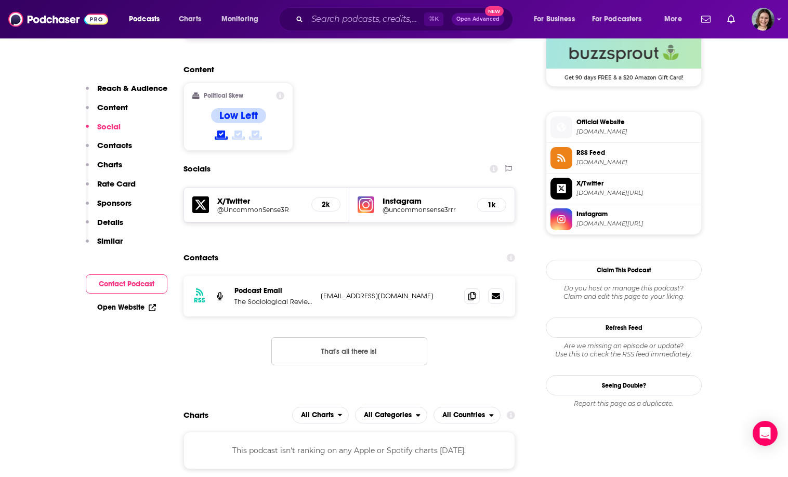
scroll to position [785, 0]
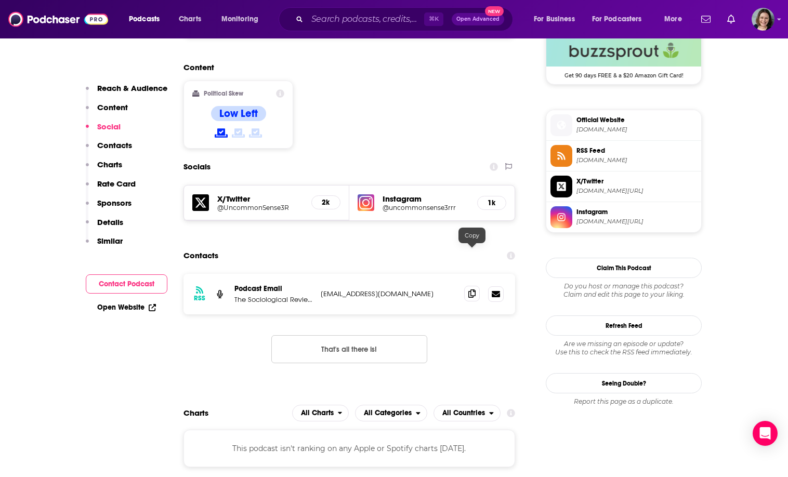
click at [472, 290] on icon at bounding box center [471, 294] width 7 height 8
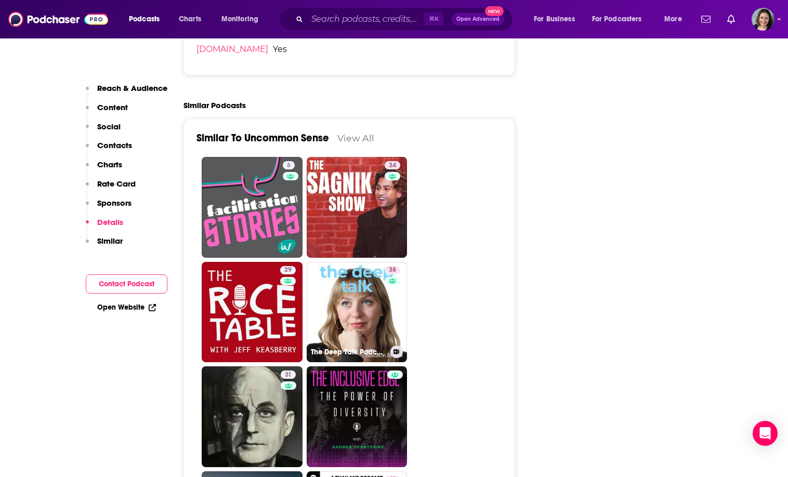
scroll to position [1674, 0]
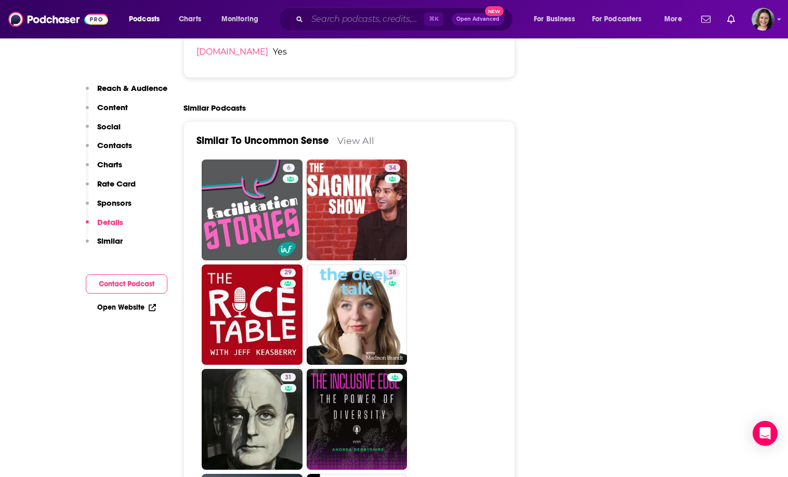
click at [382, 18] on input "Search podcasts, credits, & more..." at bounding box center [365, 19] width 117 height 17
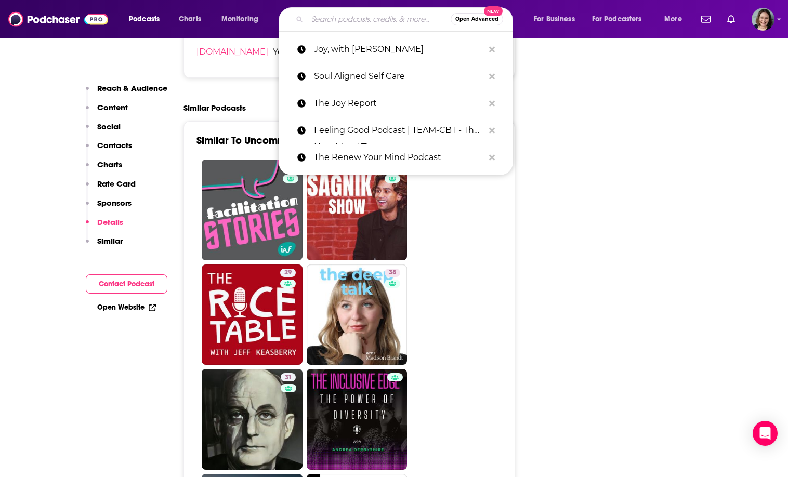
paste input "This Is Soul Therapy"
type input "This Is Soul Therapy"
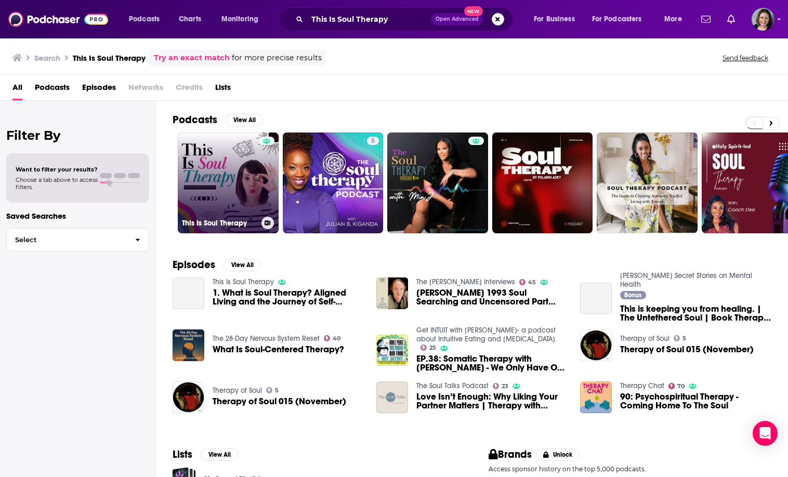
click at [225, 183] on link "This Is Soul Therapy" at bounding box center [228, 183] width 101 height 101
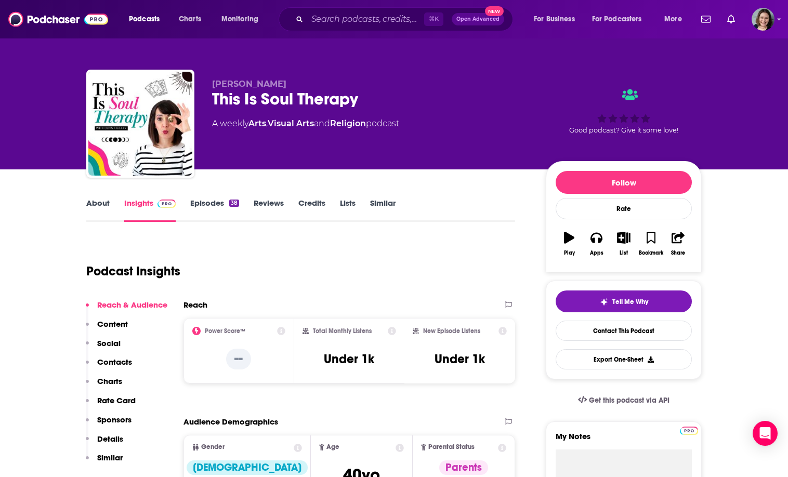
click at [98, 202] on link "About" at bounding box center [97, 210] width 23 height 24
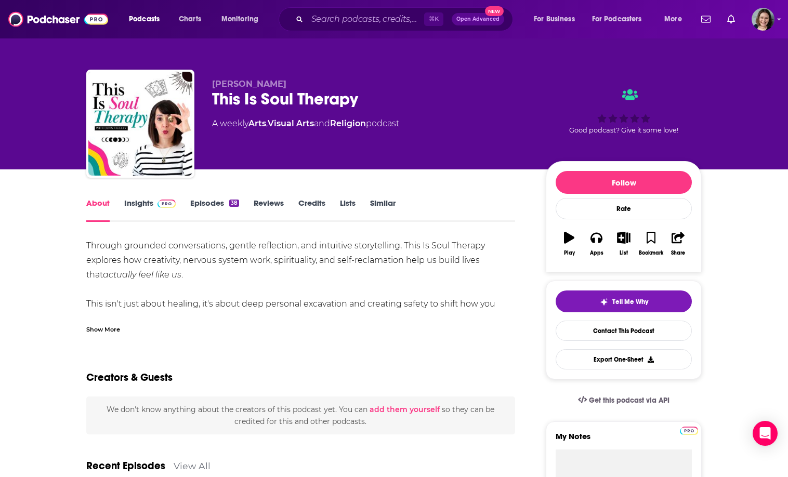
click at [109, 326] on div "Show More" at bounding box center [103, 329] width 34 height 10
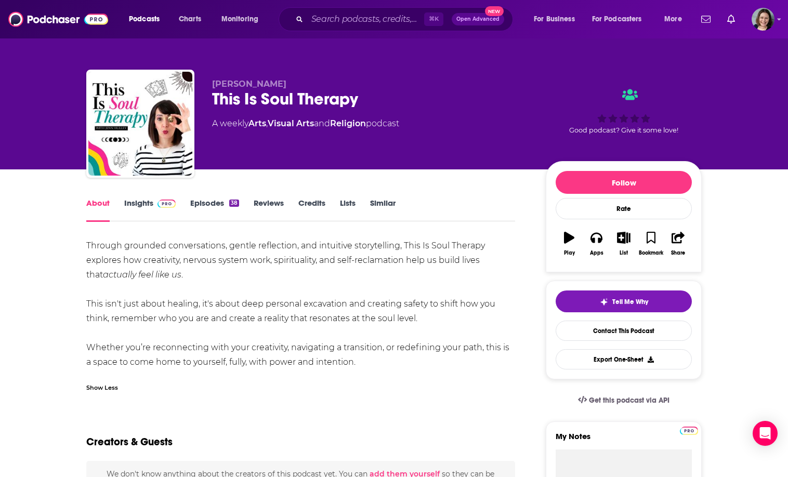
scroll to position [14, 0]
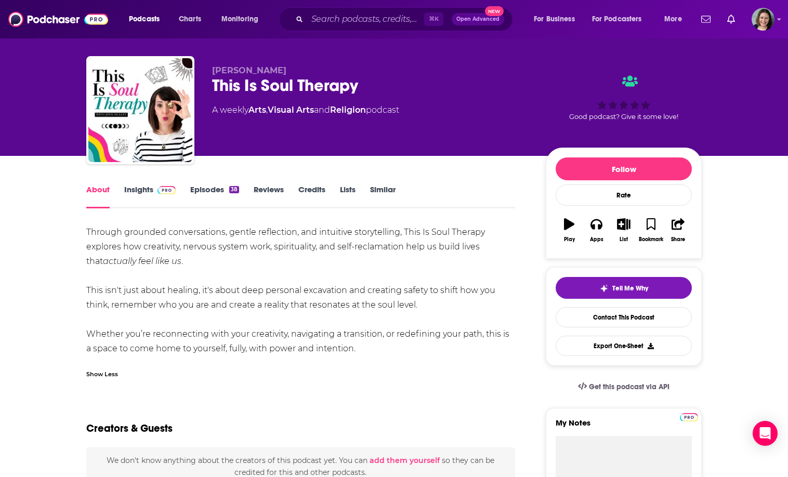
click at [142, 197] on link "Insights" at bounding box center [149, 197] width 51 height 24
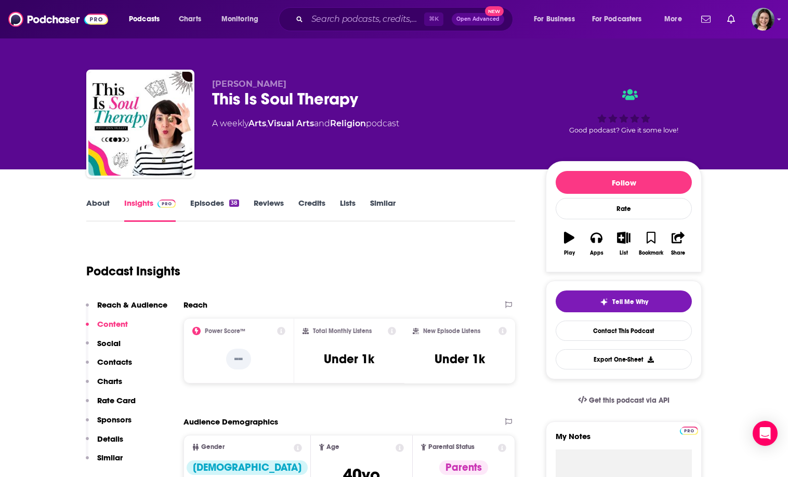
click at [219, 77] on div "[PERSON_NAME] This Is Soul Therapy A weekly Arts , Visual Arts and Religion pod…" at bounding box center [394, 126] width 616 height 112
click at [232, 77] on div "[PERSON_NAME] This Is Soul Therapy A weekly Arts , Visual Arts and Religion pod…" at bounding box center [394, 126] width 616 height 112
drag, startPoint x: 232, startPoint y: 77, endPoint x: 279, endPoint y: 77, distance: 46.3
click at [279, 77] on div "[PERSON_NAME] This Is Soul Therapy A weekly Arts , Visual Arts and Religion pod…" at bounding box center [394, 126] width 616 height 112
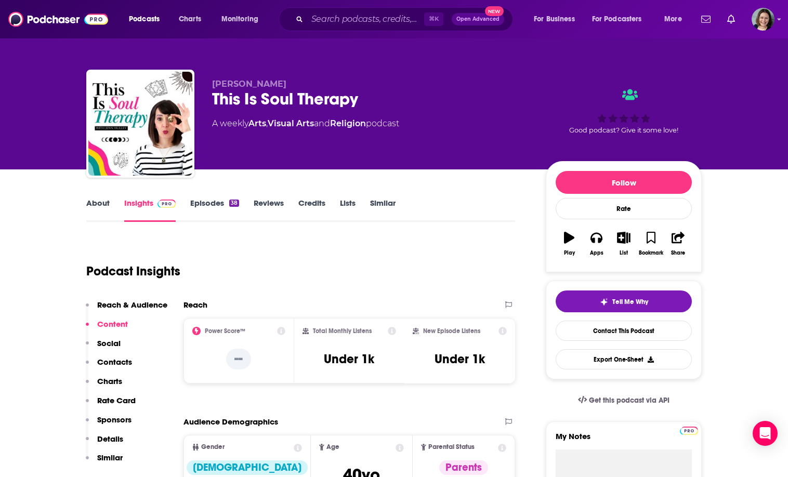
click at [216, 86] on span "[PERSON_NAME]" at bounding box center [249, 84] width 74 height 10
drag, startPoint x: 216, startPoint y: 86, endPoint x: 289, endPoint y: 86, distance: 72.8
click at [290, 86] on p "[PERSON_NAME]" at bounding box center [370, 84] width 317 height 10
copy p "[PERSON_NAME]"
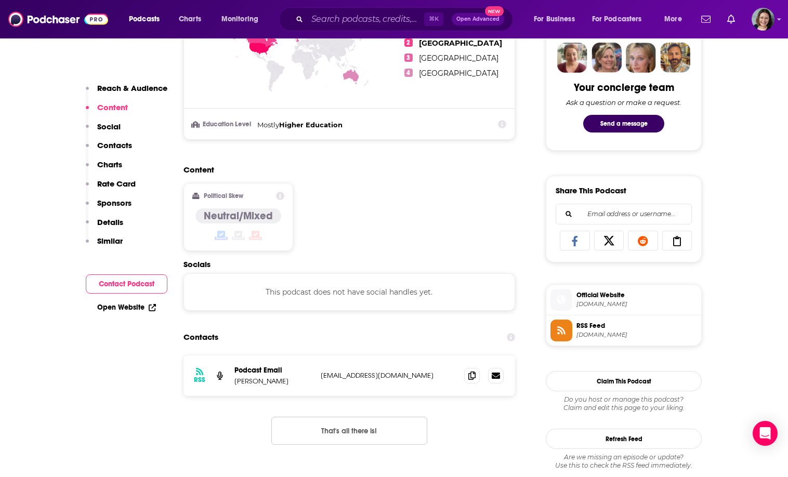
scroll to position [546, 0]
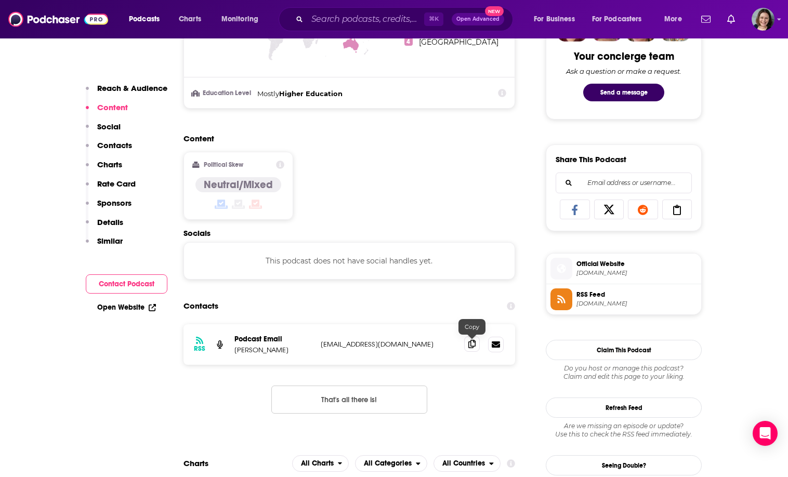
click at [469, 344] on icon at bounding box center [471, 344] width 7 height 8
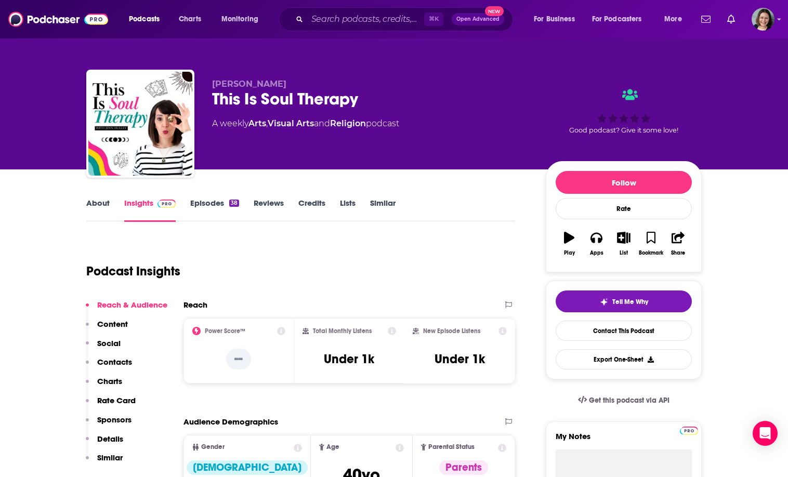
click at [225, 95] on div "This Is Soul Therapy" at bounding box center [370, 99] width 317 height 20
drag, startPoint x: 225, startPoint y: 95, endPoint x: 343, endPoint y: 88, distance: 117.7
click at [343, 88] on div "[PERSON_NAME] This Is Soul Therapy A weekly Arts , Visual Arts and Religion pod…" at bounding box center [370, 120] width 317 height 83
copy div "This"
click at [217, 98] on div "This Is Soul Therapy" at bounding box center [370, 99] width 317 height 20
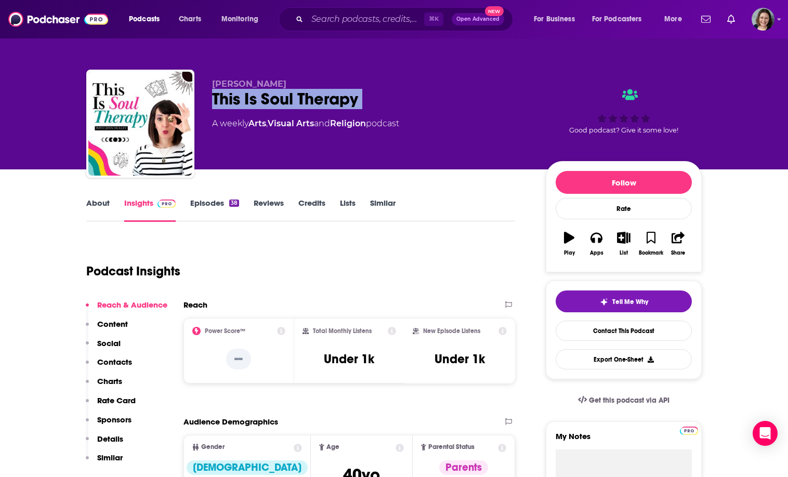
drag, startPoint x: 217, startPoint y: 98, endPoint x: 367, endPoint y: 99, distance: 149.7
click at [367, 99] on div "This Is Soul Therapy" at bounding box center [370, 99] width 317 height 20
copy div "This Is Soul Therapy"
click at [367, 99] on div "This Is Soul Therapy" at bounding box center [370, 99] width 317 height 20
click at [226, 84] on span "[PERSON_NAME]" at bounding box center [249, 84] width 74 height 10
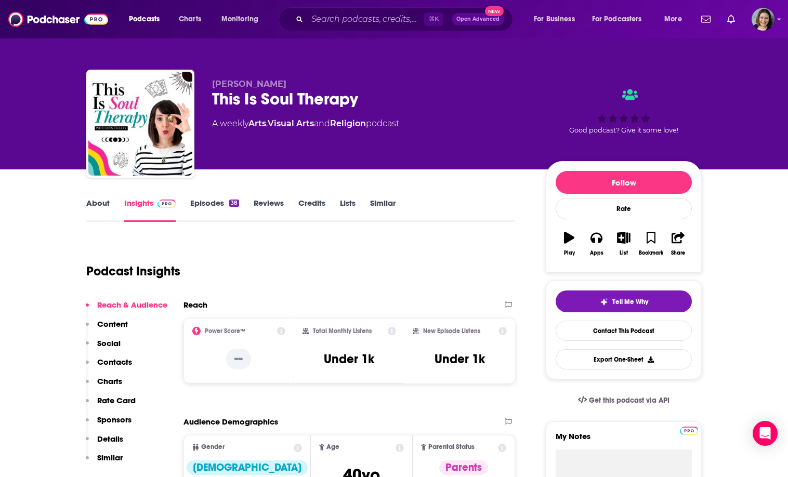
drag, startPoint x: 226, startPoint y: 84, endPoint x: 270, endPoint y: 84, distance: 44.2
click at [270, 84] on span "[PERSON_NAME]" at bounding box center [249, 84] width 74 height 10
click at [103, 199] on link "About" at bounding box center [97, 210] width 23 height 24
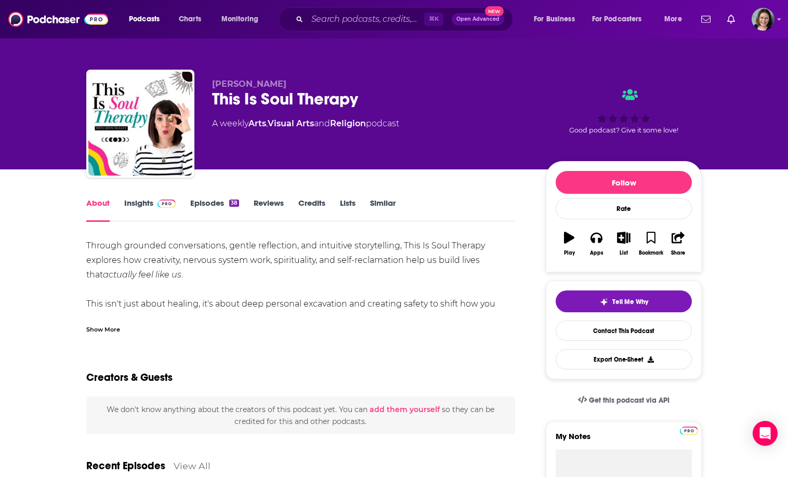
click at [111, 325] on div "Show More" at bounding box center [103, 329] width 34 height 10
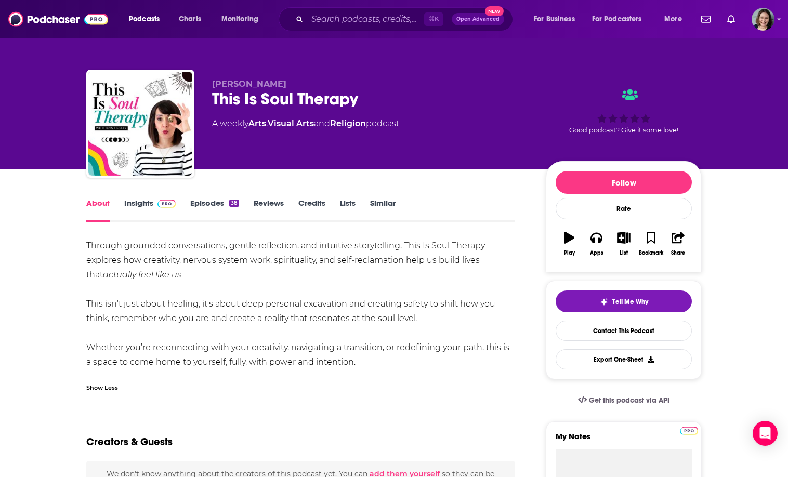
click at [96, 241] on div "Through grounded conversations, gentle reflection, and intuitive storytelling, …" at bounding box center [300, 304] width 429 height 131
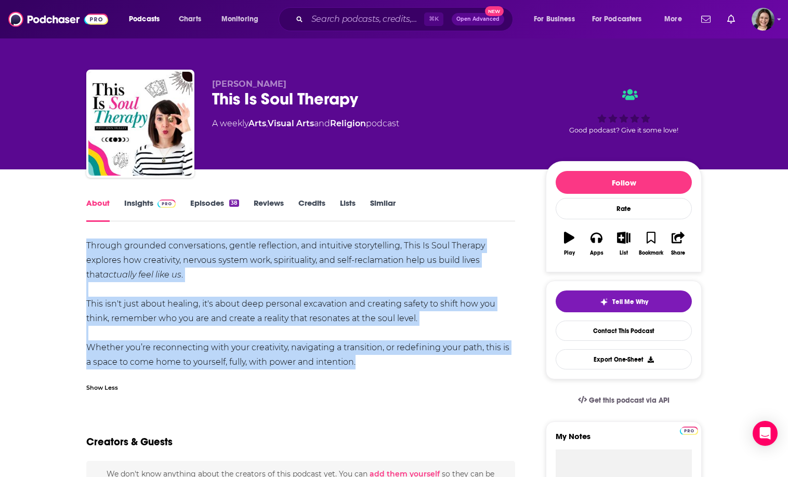
drag, startPoint x: 96, startPoint y: 241, endPoint x: 365, endPoint y: 359, distance: 294.5
click at [365, 359] on div "Through grounded conversations, gentle reflection, and intuitive storytelling, …" at bounding box center [300, 304] width 429 height 131
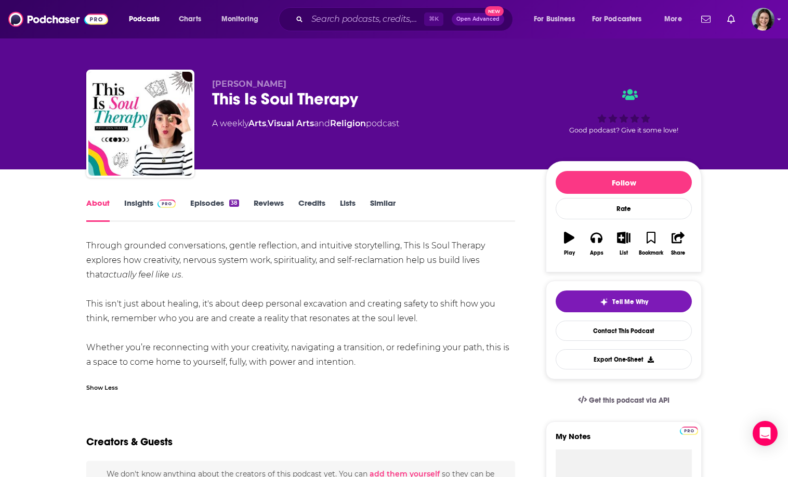
click at [151, 211] on link "Insights" at bounding box center [149, 210] width 51 height 24
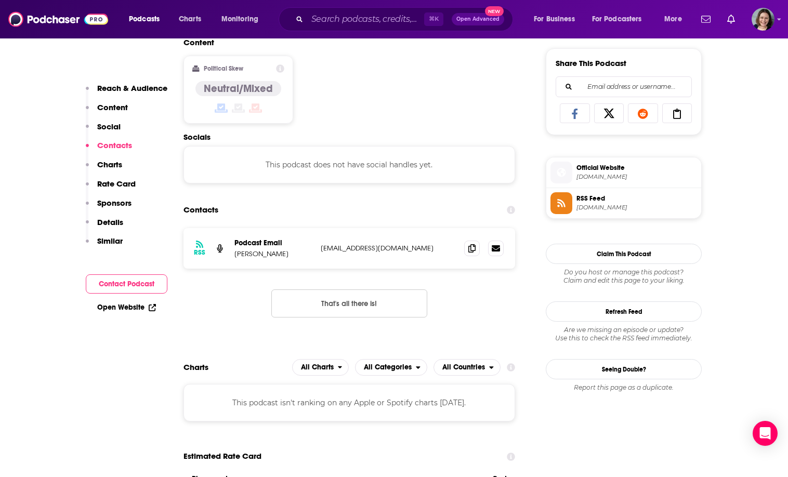
scroll to position [736, 0]
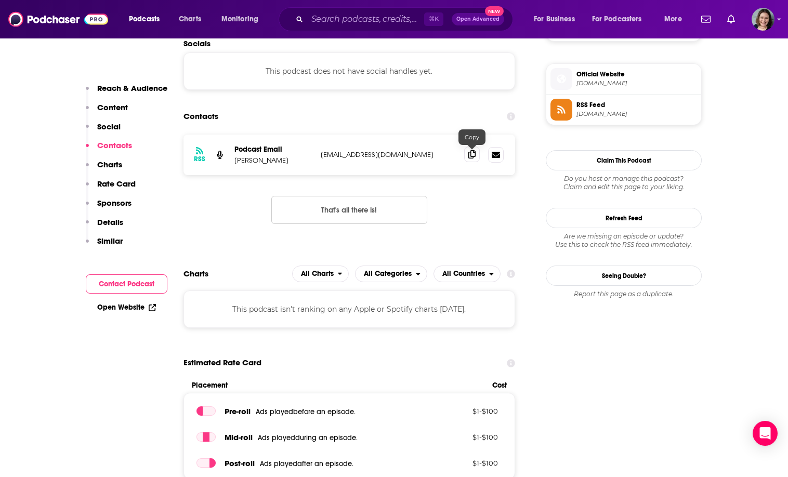
click at [467, 161] on span at bounding box center [472, 155] width 16 height 16
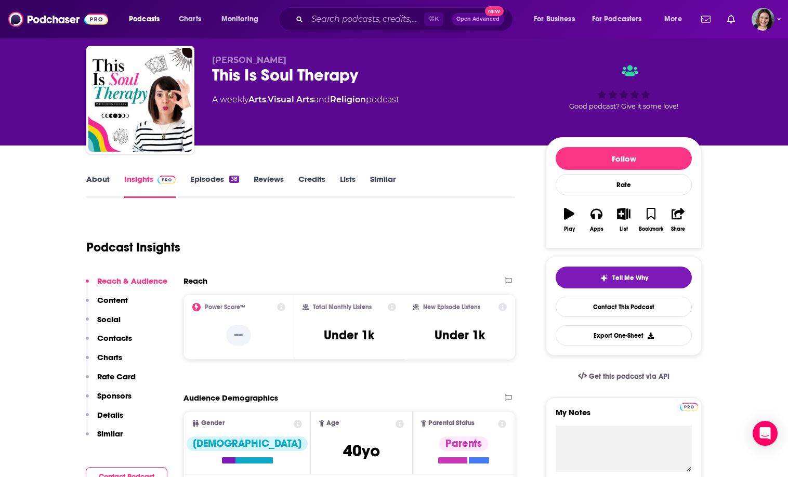
scroll to position [0, 0]
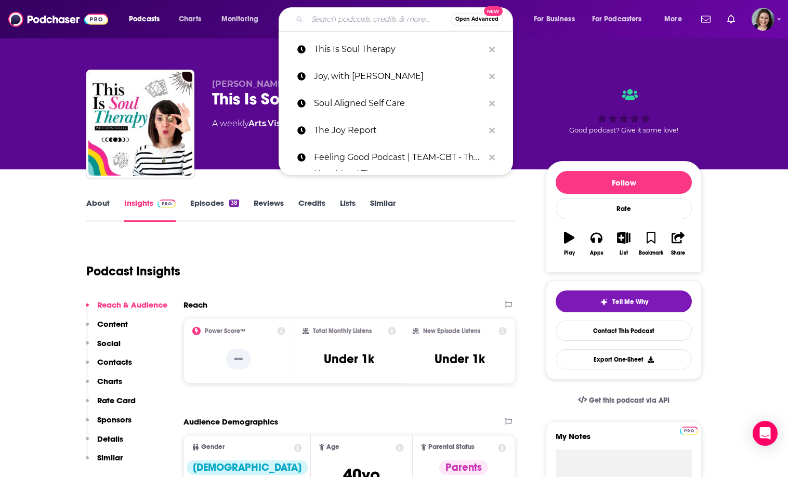
click at [327, 19] on input "Search podcasts, credits, & more..." at bounding box center [378, 19] width 143 height 17
paste input "The Upgrade Edit"
type input "The Upgrade Edit"
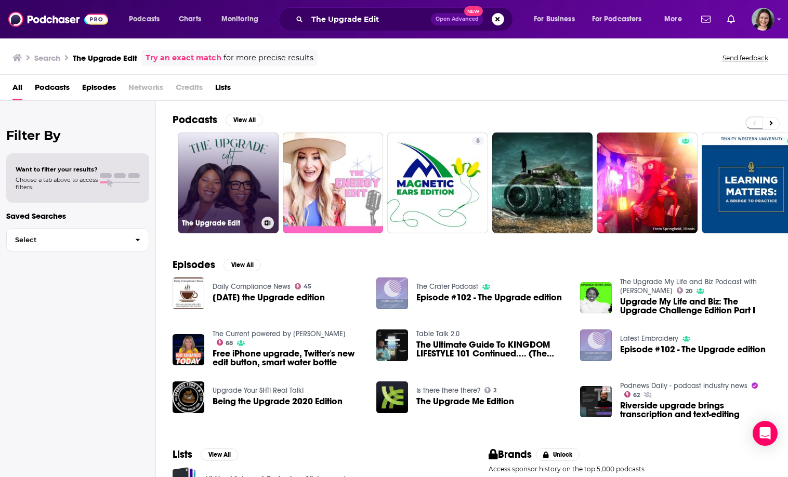
click at [253, 179] on link "The Upgrade Edit" at bounding box center [228, 183] width 101 height 101
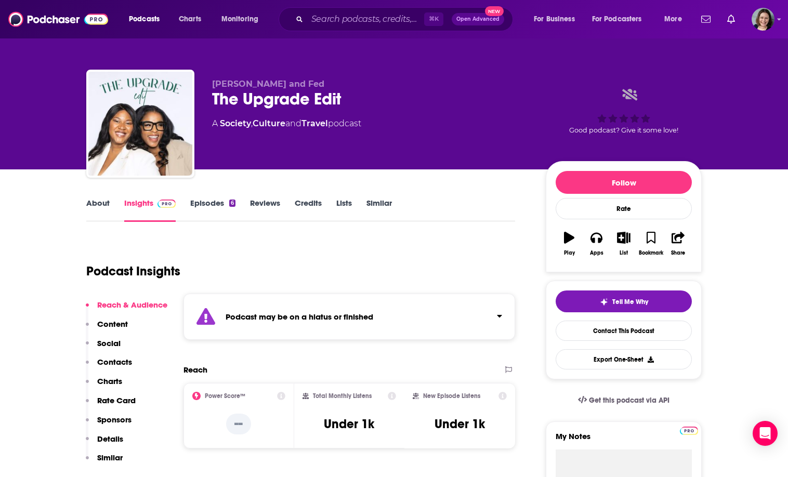
click at [96, 205] on link "About" at bounding box center [97, 210] width 23 height 24
click at [371, 23] on input "Search podcasts, credits, & more..." at bounding box center [365, 19] width 117 height 17
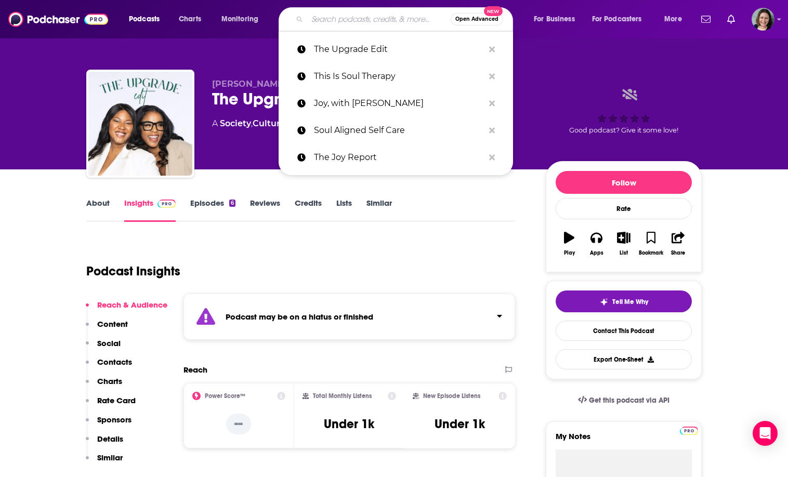
paste input "[PERSON_NAME]"
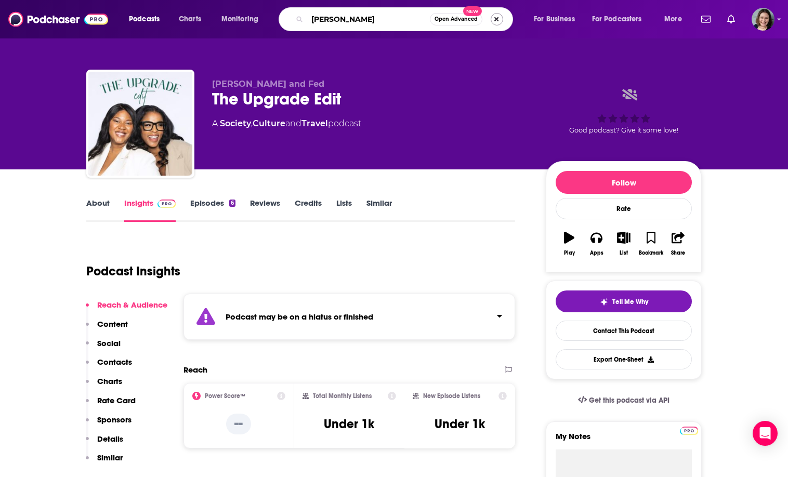
type input "[PERSON_NAME]"
click at [495, 17] on button "Search podcasts, credits, & more..." at bounding box center [497, 19] width 12 height 12
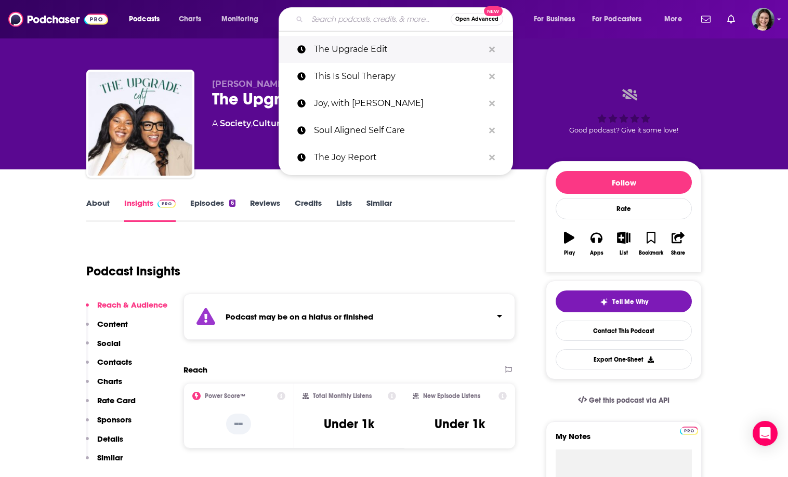
click at [383, 43] on p "The Upgrade Edit" at bounding box center [399, 49] width 170 height 27
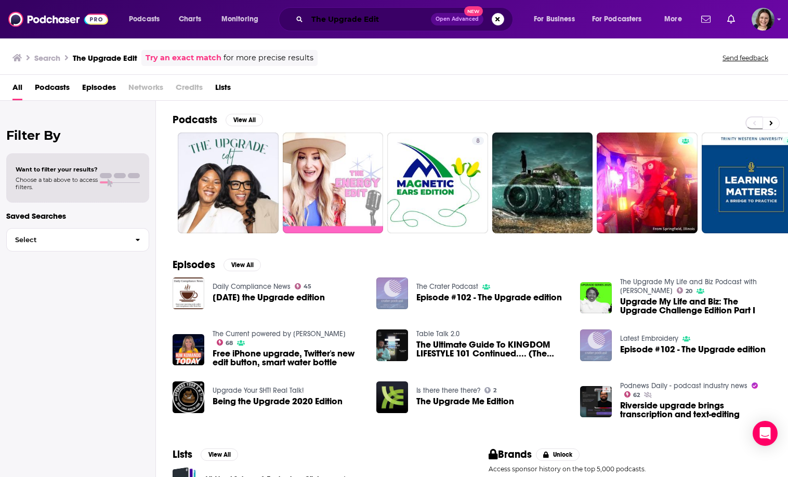
click at [391, 25] on input "The Upgrade Edit" at bounding box center [369, 19] width 124 height 17
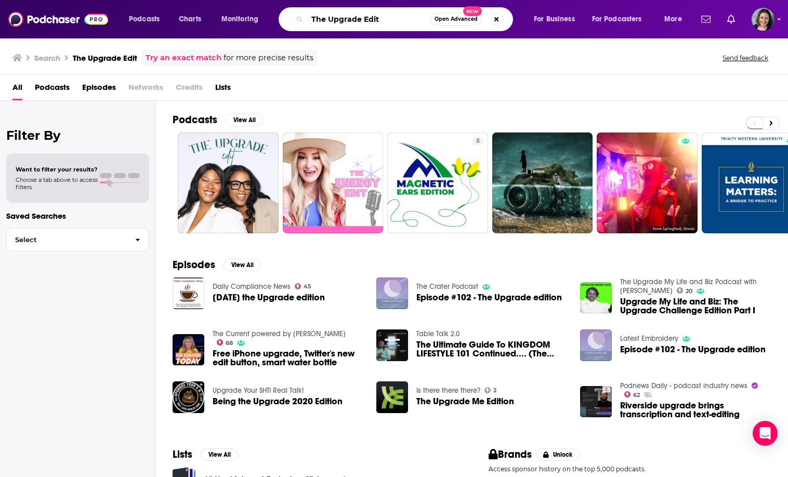
paste input "[PERSON_NAME]"
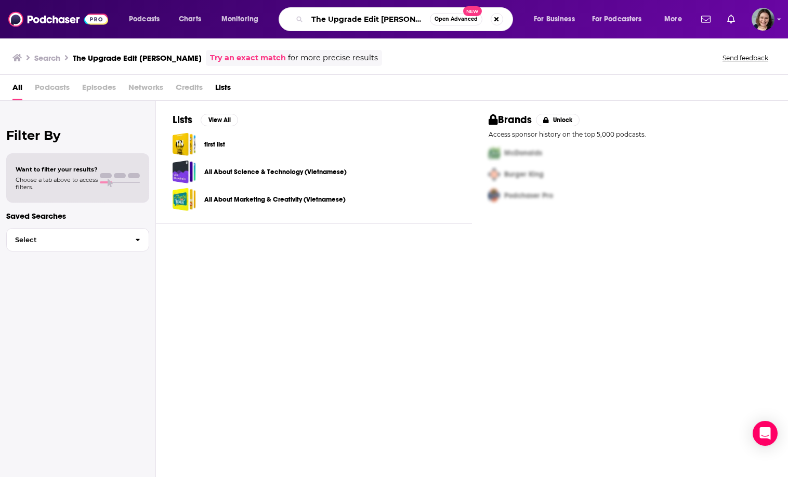
click at [373, 19] on input "The Upgrade Edit [PERSON_NAME]" at bounding box center [368, 19] width 123 height 17
drag, startPoint x: 373, startPoint y: 19, endPoint x: 280, endPoint y: 20, distance: 93.1
click at [280, 20] on div "The Upgrade Edit [PERSON_NAME] Open Advanced New" at bounding box center [396, 19] width 234 height 24
type input "[PERSON_NAME]"
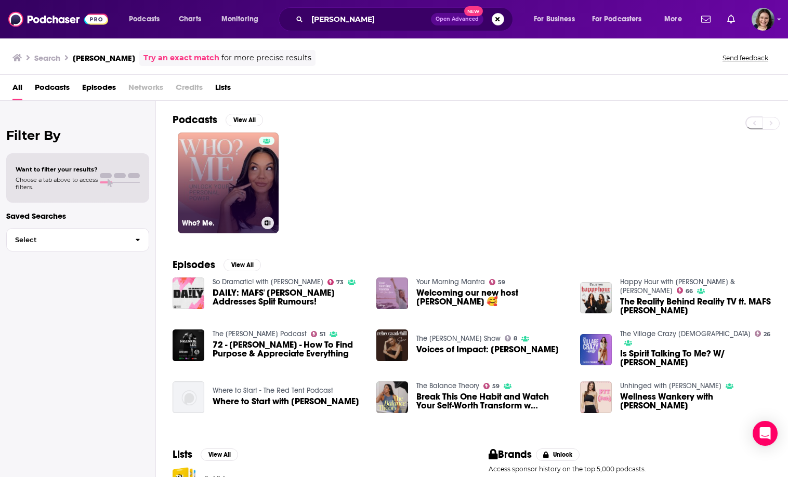
click at [225, 185] on link "Who? Me." at bounding box center [228, 183] width 101 height 101
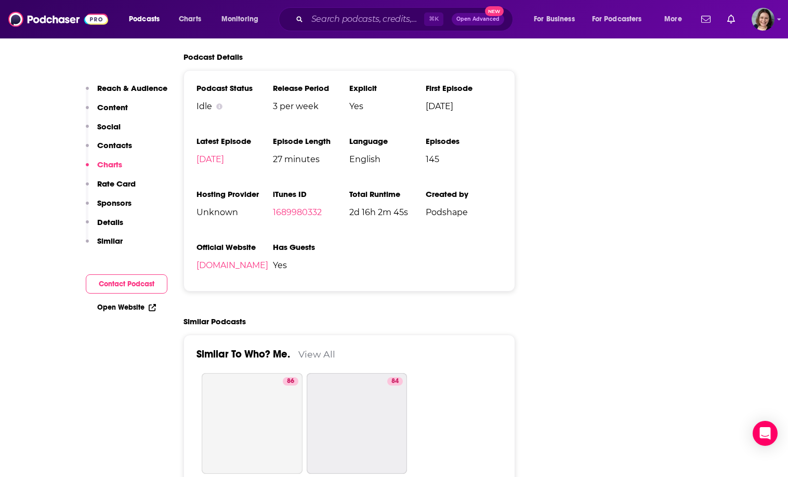
scroll to position [1778, 0]
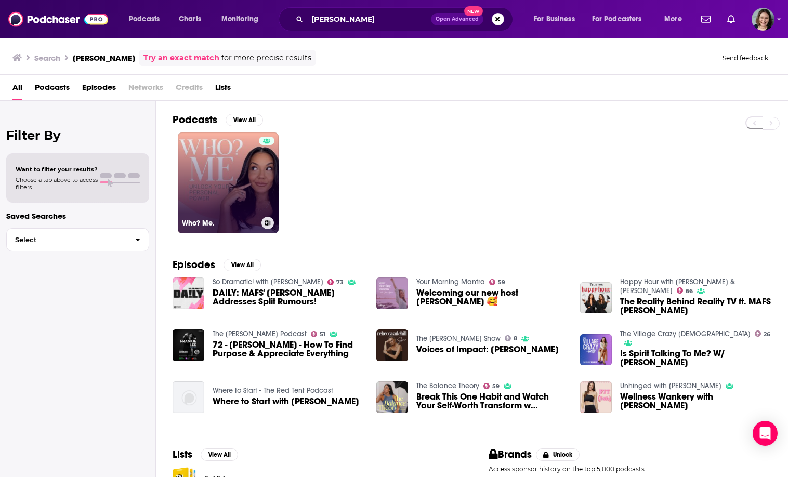
click at [246, 184] on link "Who? Me." at bounding box center [228, 183] width 101 height 101
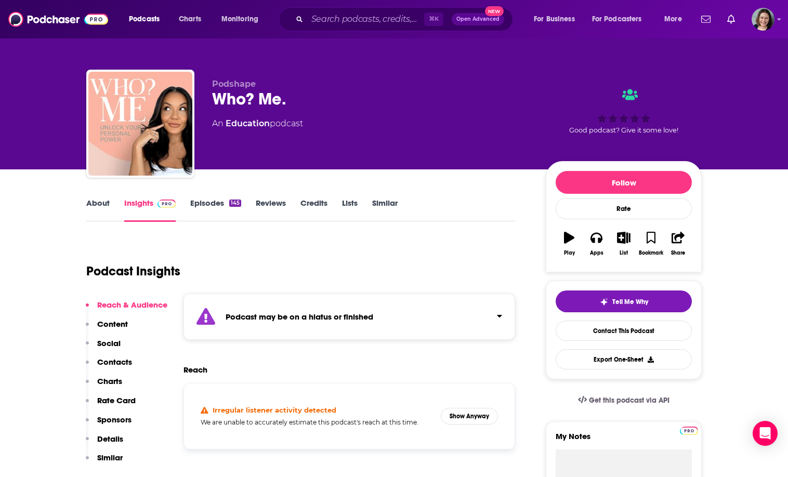
click at [265, 300] on div "Podcast may be on a hiatus or finished" at bounding box center [350, 317] width 332 height 46
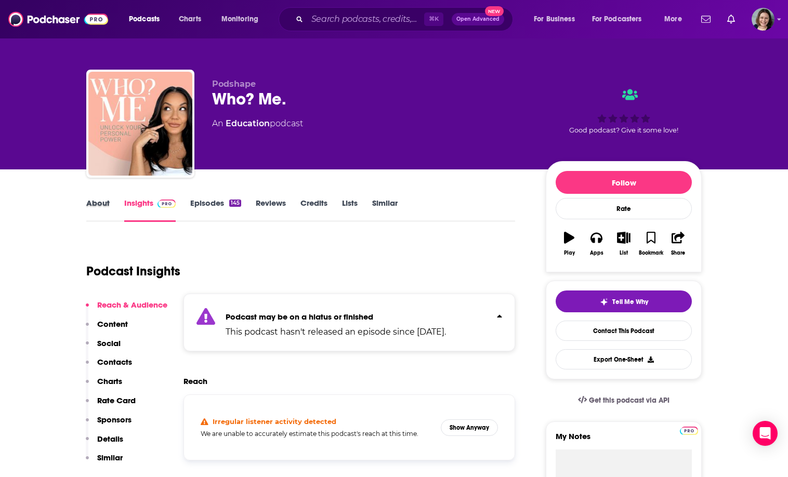
click at [111, 206] on div "About" at bounding box center [105, 210] width 38 height 24
click at [91, 202] on link "About" at bounding box center [97, 210] width 23 height 24
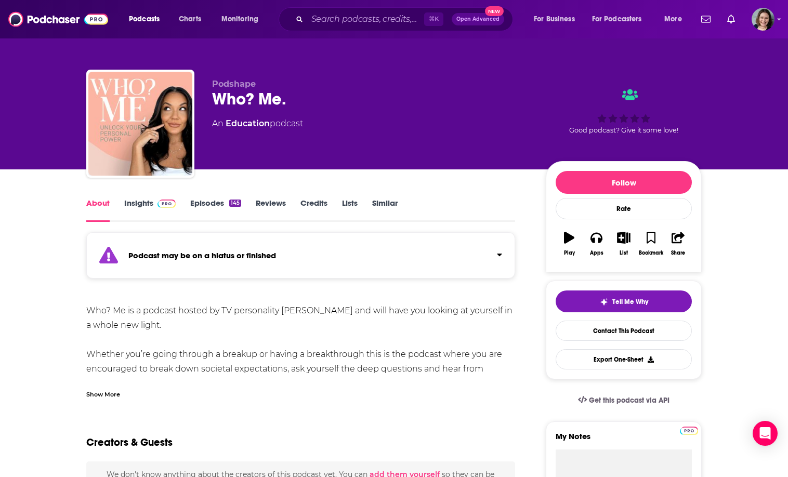
click at [115, 377] on div "Who? Me is a podcast hosted by TV personality [PERSON_NAME] and will have you l…" at bounding box center [300, 351] width 429 height 95
click at [115, 387] on div "Show More" at bounding box center [300, 391] width 429 height 18
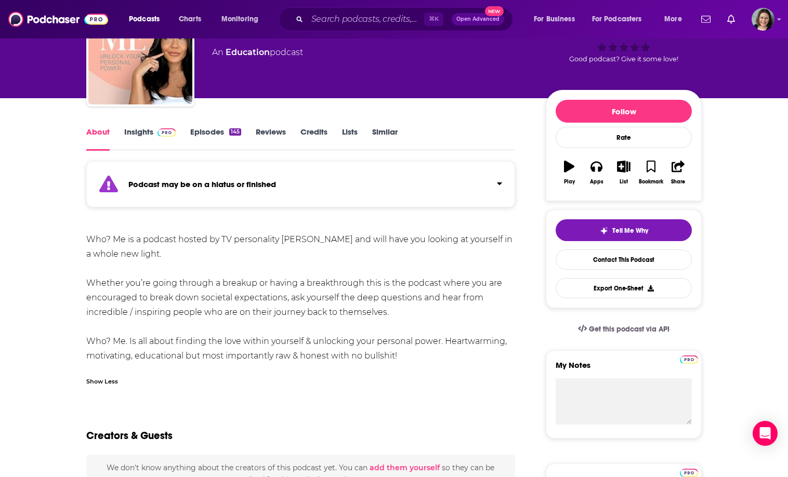
scroll to position [86, 0]
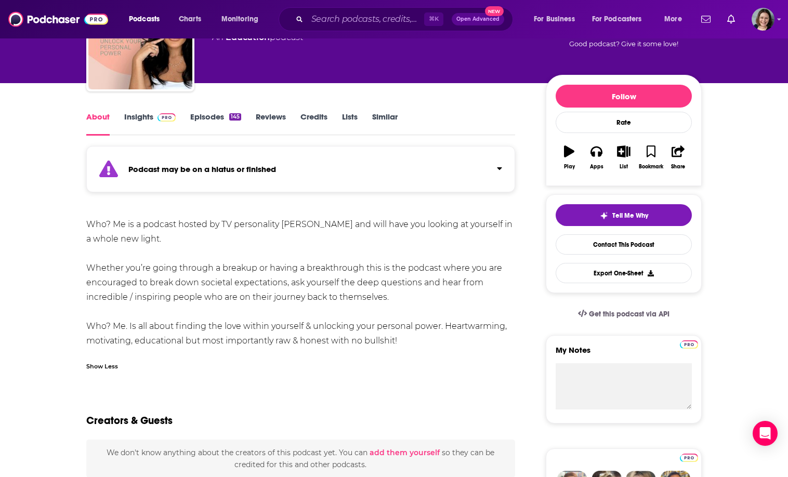
click at [285, 220] on div "Who? Me is a podcast hosted by TV personality [PERSON_NAME] and will have you l…" at bounding box center [300, 282] width 429 height 131
drag, startPoint x: 285, startPoint y: 220, endPoint x: 314, endPoint y: 220, distance: 29.1
click at [314, 220] on div "Who? Me is a podcast hosted by TV personality [PERSON_NAME] and will have you l…" at bounding box center [300, 282] width 429 height 131
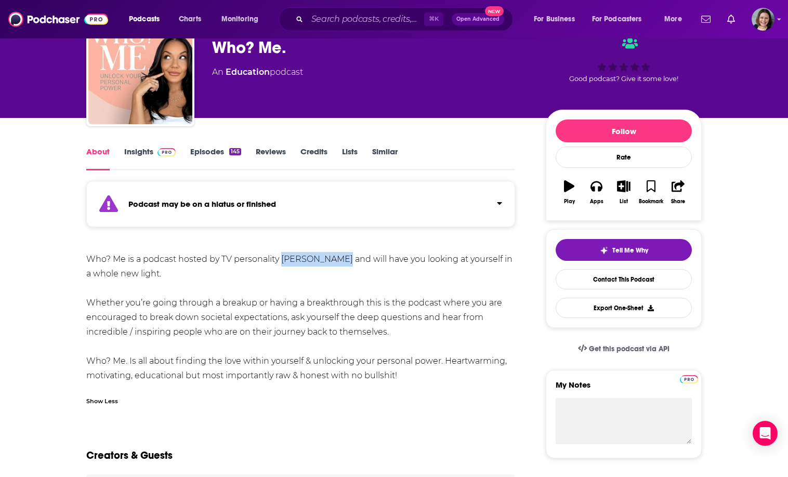
scroll to position [0, 0]
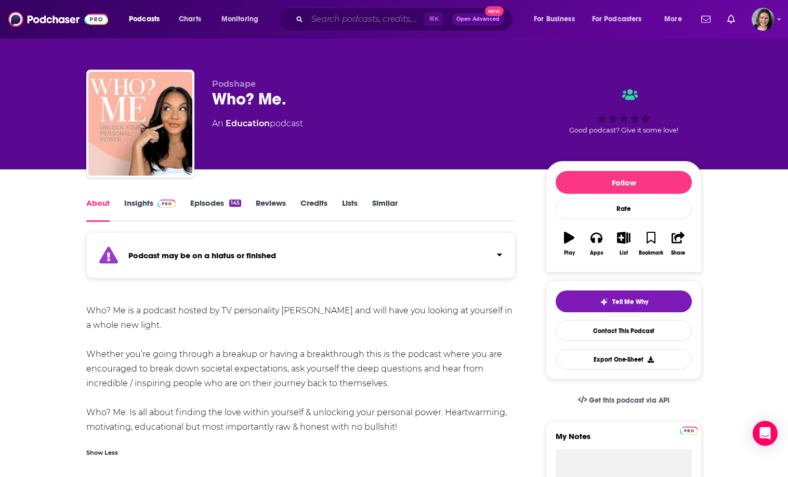
click at [329, 16] on input "Search podcasts, credits, & more..." at bounding box center [365, 19] width 117 height 17
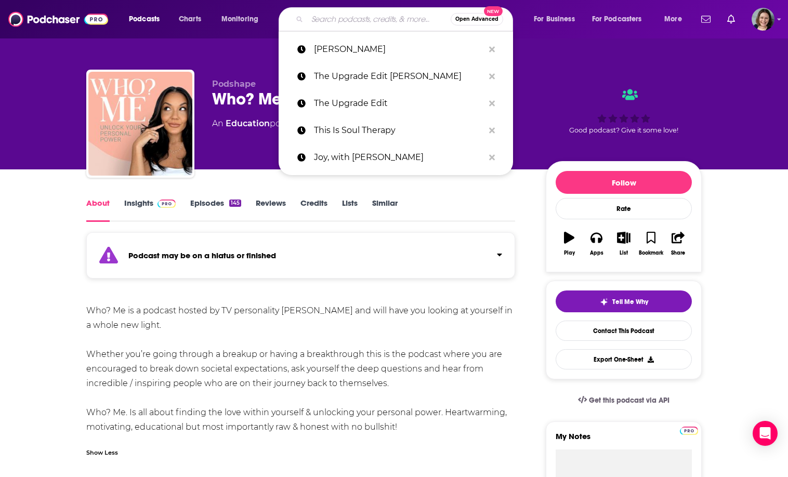
paste input "[PERSON_NAME]"
type input "[PERSON_NAME]"
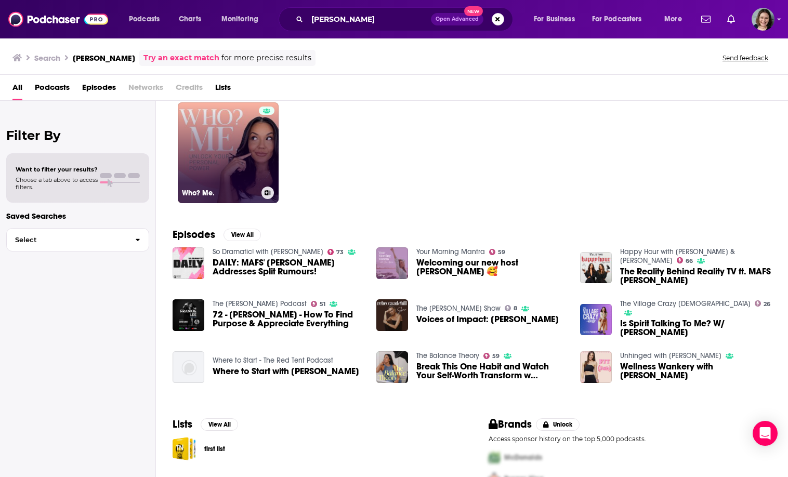
scroll to position [75, 0]
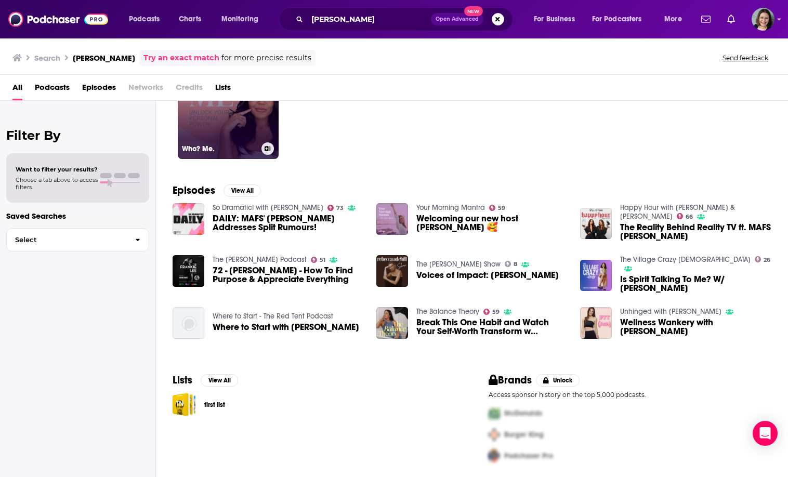
click at [227, 136] on link "Who? Me." at bounding box center [228, 108] width 101 height 101
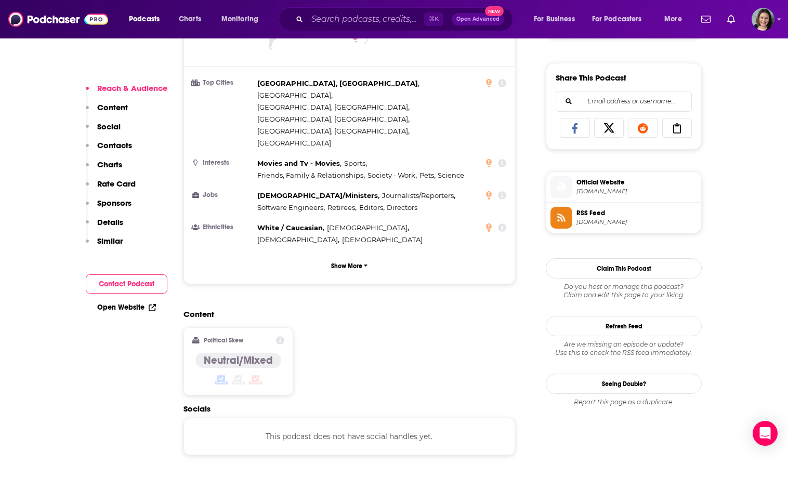
scroll to position [747, 0]
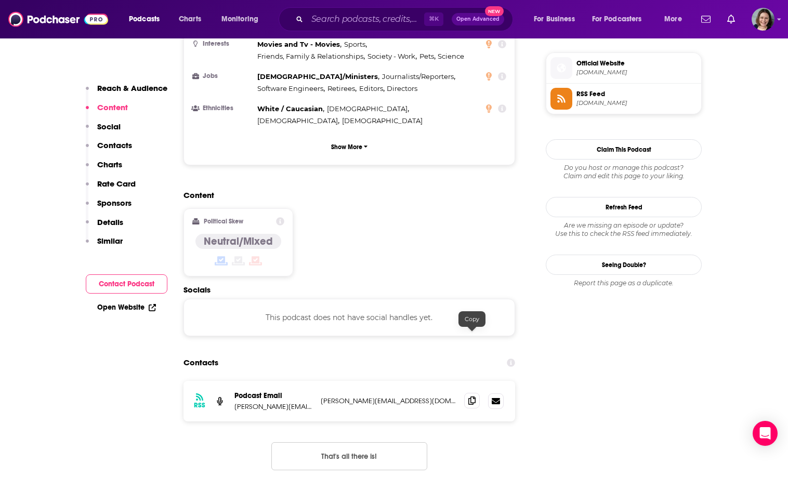
click at [466, 393] on span at bounding box center [472, 401] width 16 height 16
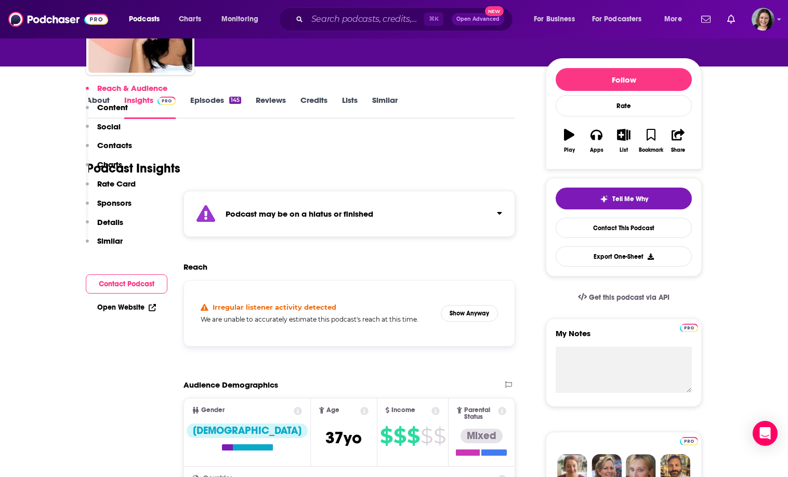
scroll to position [34, 0]
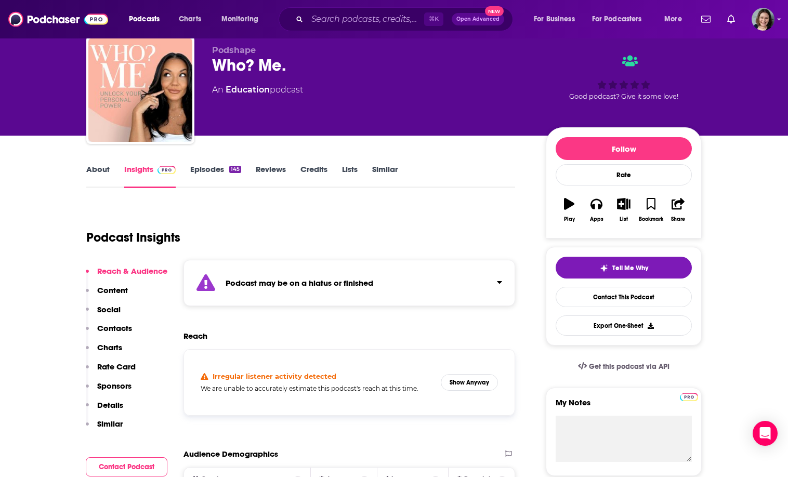
click at [407, 275] on div "Podcast may be on a hiatus or finished" at bounding box center [350, 283] width 332 height 46
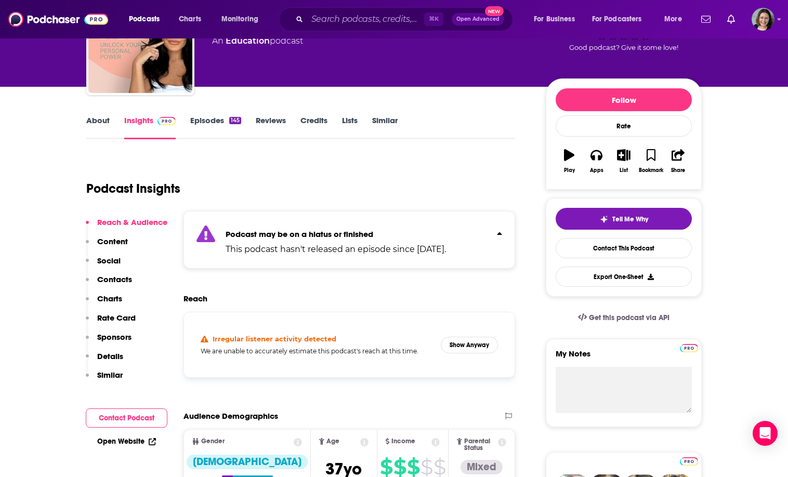
scroll to position [95, 0]
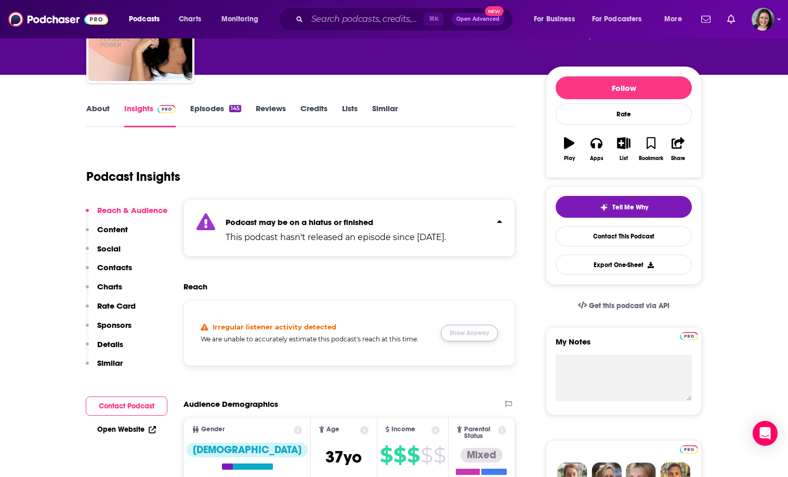
click at [480, 326] on button "Show Anyway" at bounding box center [469, 333] width 57 height 17
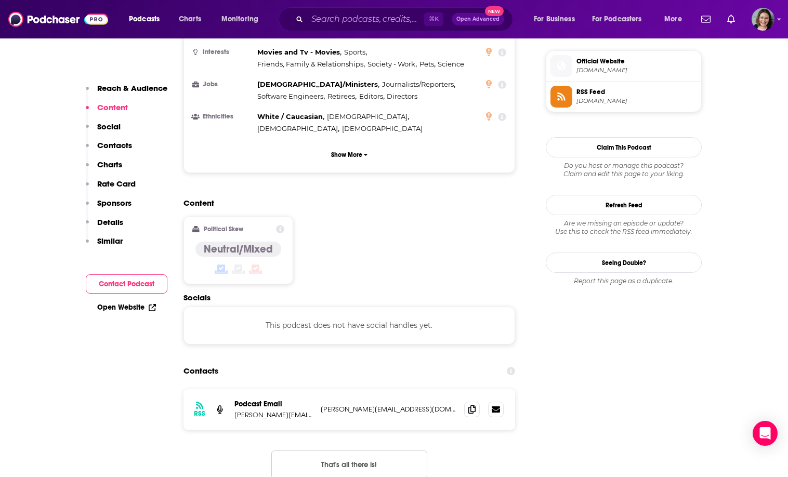
scroll to position [817, 0]
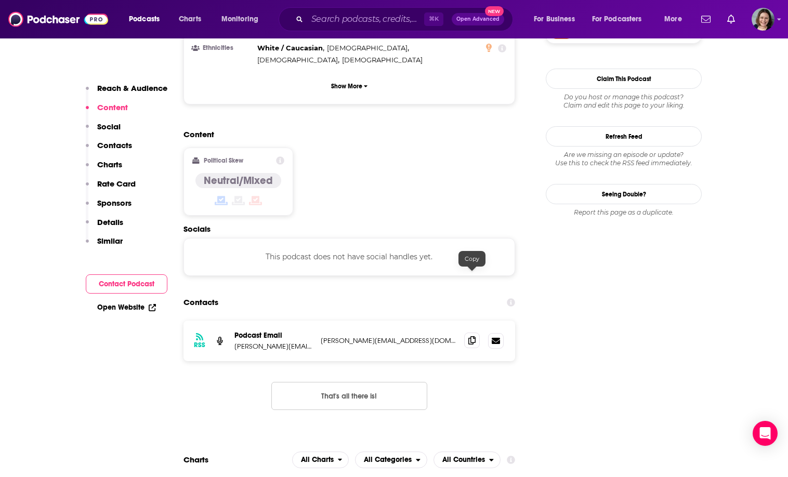
click at [470, 336] on icon at bounding box center [471, 340] width 7 height 8
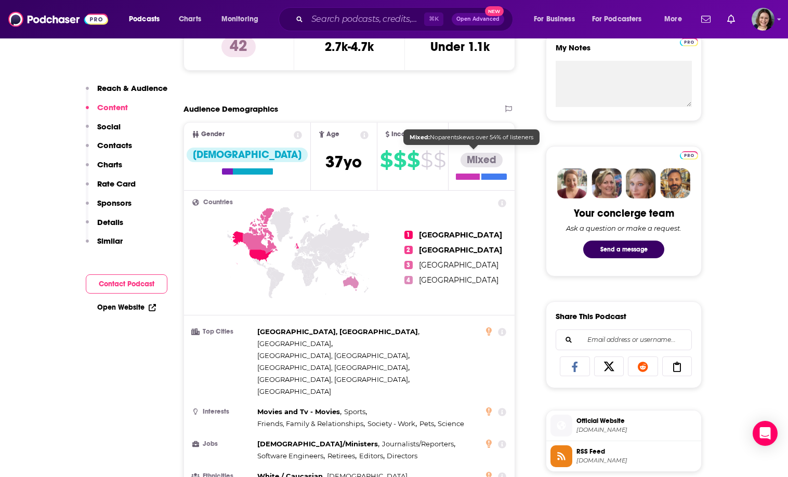
scroll to position [2, 0]
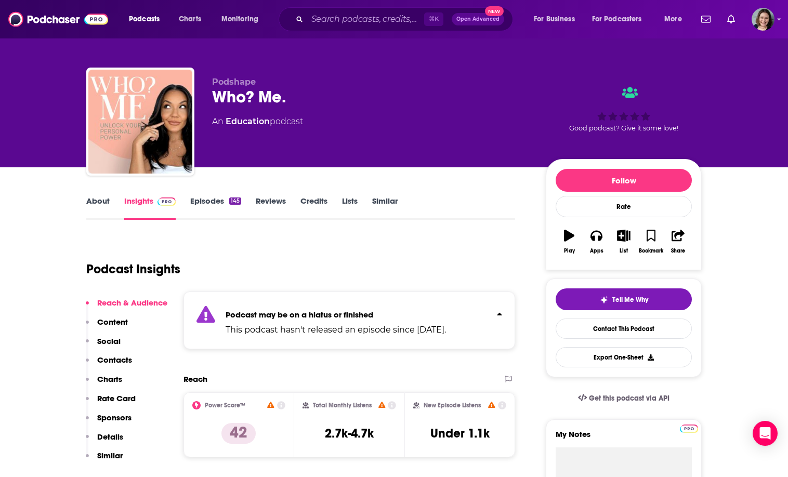
click at [217, 95] on div "Who? Me." at bounding box center [370, 97] width 317 height 20
drag, startPoint x: 217, startPoint y: 95, endPoint x: 301, endPoint y: 95, distance: 83.7
click at [301, 95] on div "Who? Me." at bounding box center [370, 97] width 317 height 20
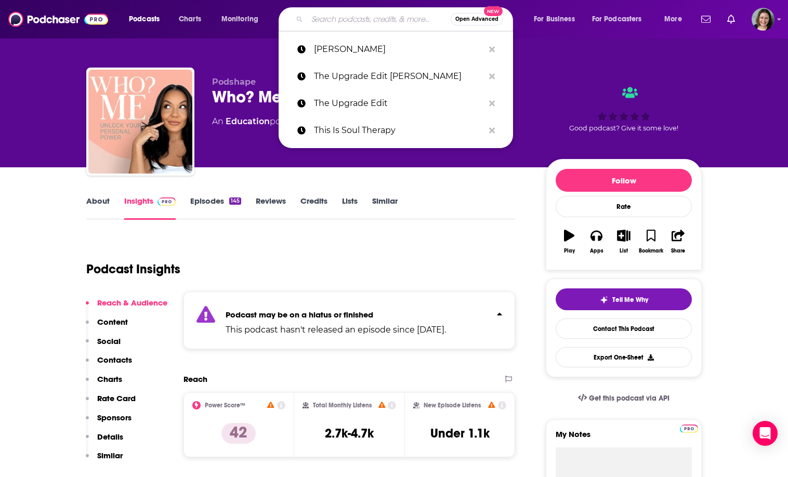
click at [359, 12] on input "Search podcasts, credits, & more..." at bounding box center [378, 19] width 143 height 17
paste input "The SelfWork Podcast"
type input "The SelfWork Podcast"
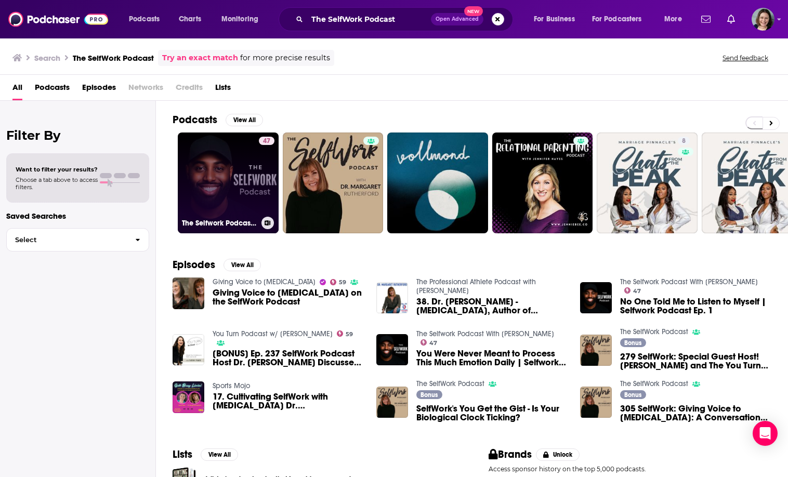
click at [251, 180] on link "47 The Selfwork Podcast With [PERSON_NAME]" at bounding box center [228, 183] width 101 height 101
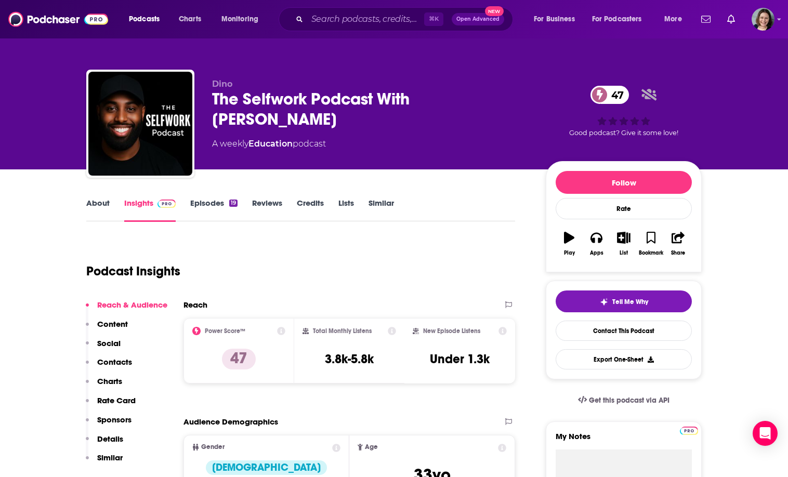
click at [102, 206] on link "About" at bounding box center [97, 210] width 23 height 24
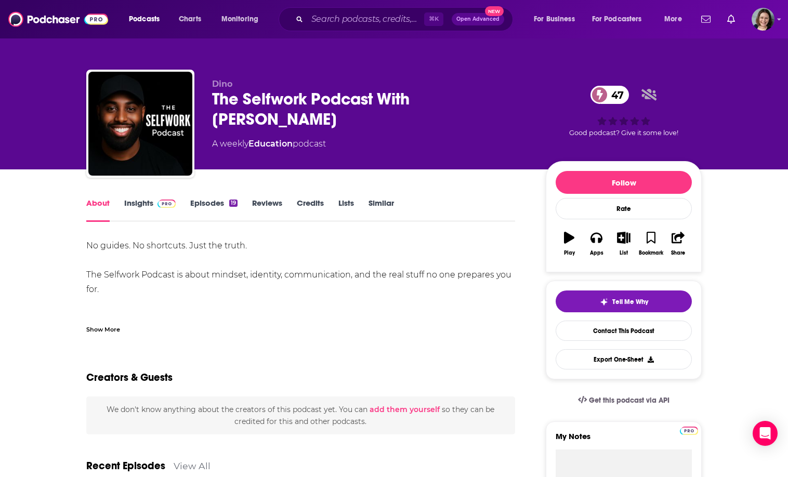
click at [107, 330] on div "Show More" at bounding box center [103, 329] width 34 height 10
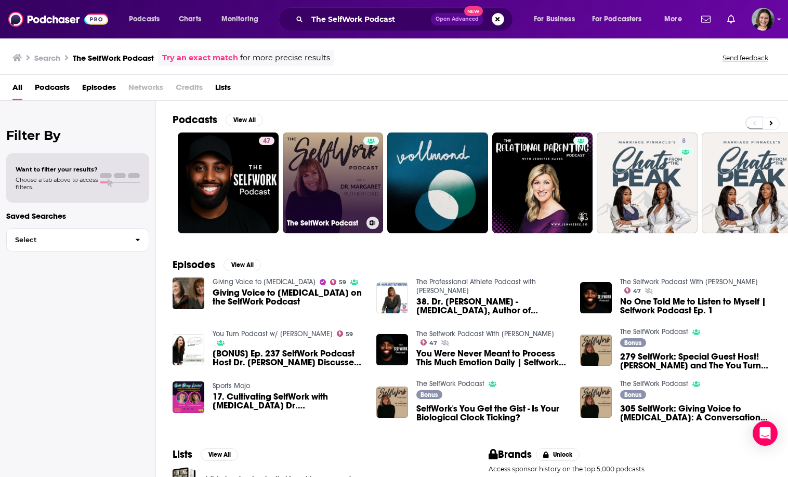
click at [335, 174] on link "The SelfWork Podcast" at bounding box center [333, 183] width 101 height 101
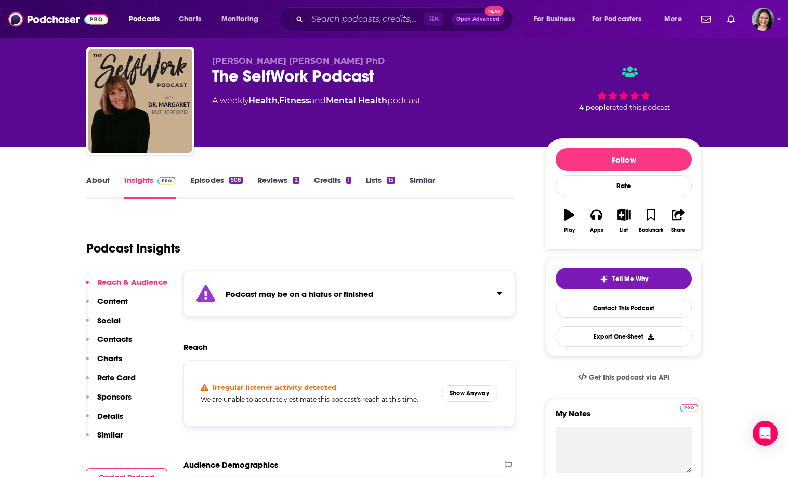
scroll to position [27, 0]
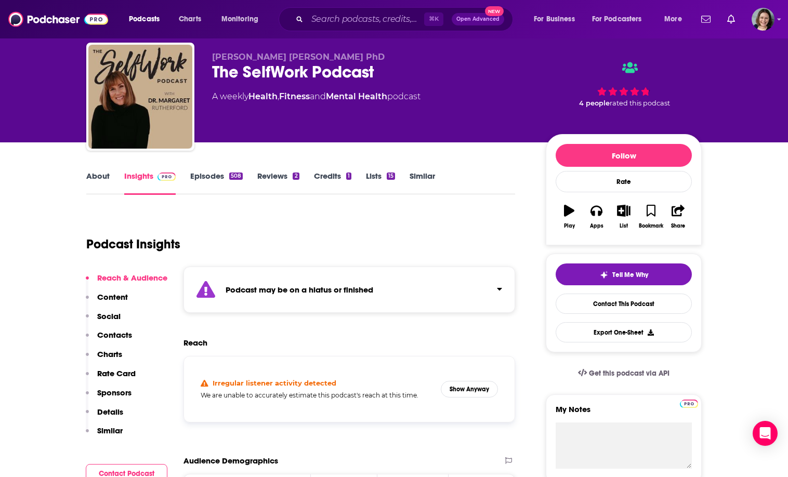
click at [410, 272] on div "Podcast may be on a hiatus or finished" at bounding box center [350, 290] width 332 height 46
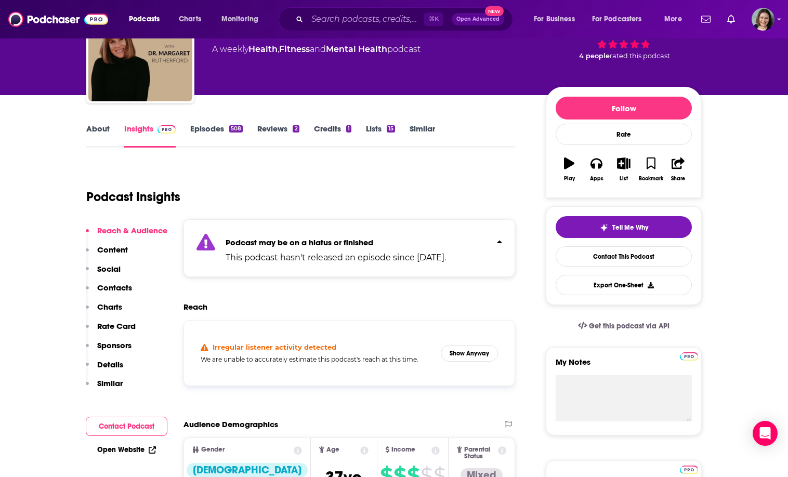
scroll to position [75, 0]
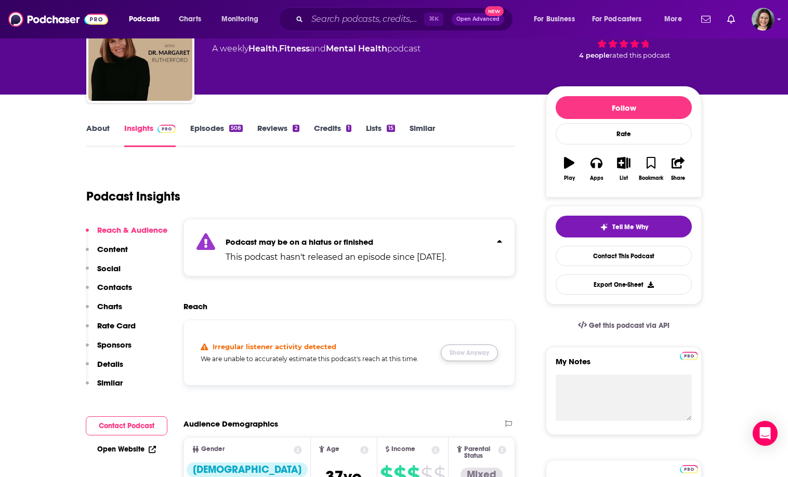
click at [460, 348] on button "Show Anyway" at bounding box center [469, 353] width 57 height 17
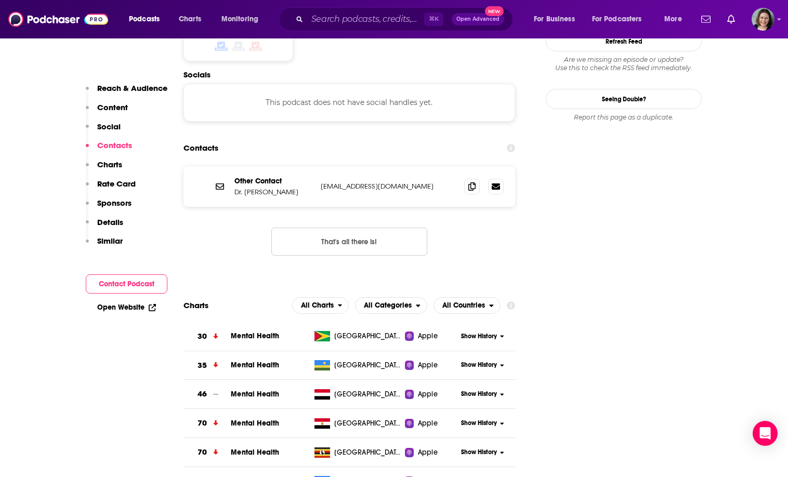
scroll to position [0, 0]
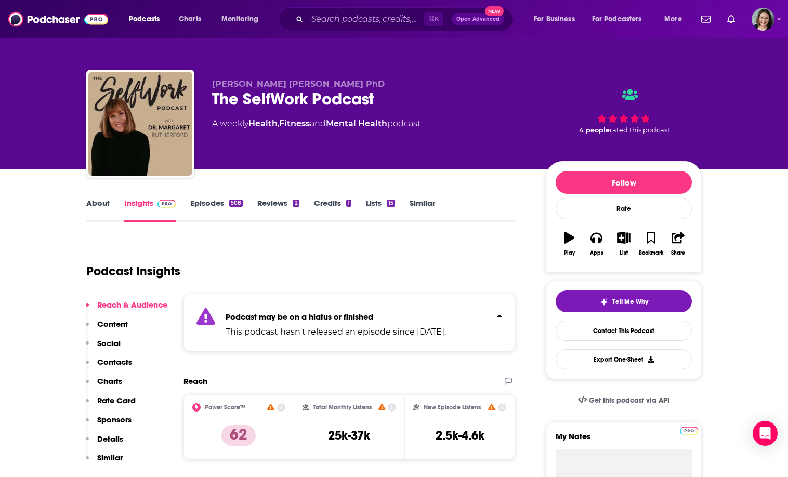
click at [92, 202] on link "About" at bounding box center [97, 210] width 23 height 24
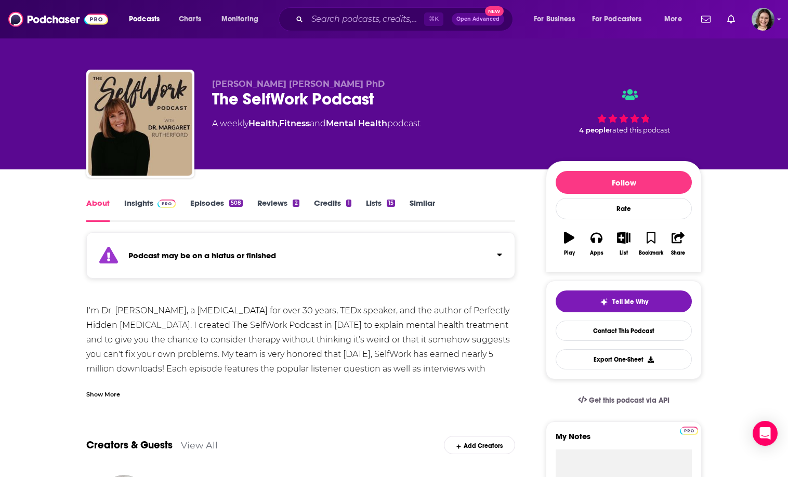
scroll to position [38, 0]
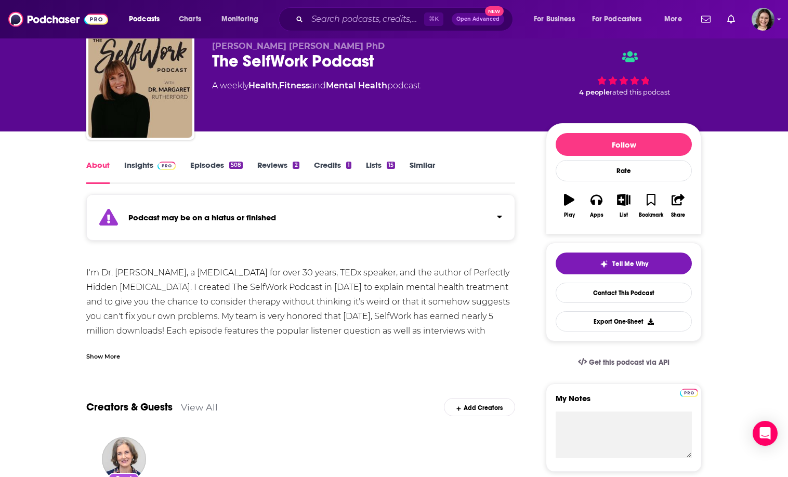
click at [293, 212] on div "Podcast may be on a hiatus or finished" at bounding box center [300, 217] width 429 height 46
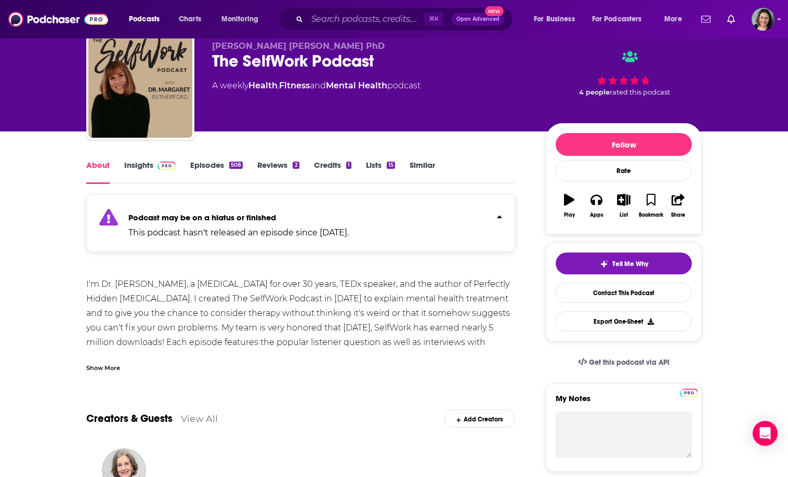
click at [293, 212] on div "Podcast may be on a hiatus or finished This podcast hasn't released an episode …" at bounding box center [238, 223] width 220 height 32
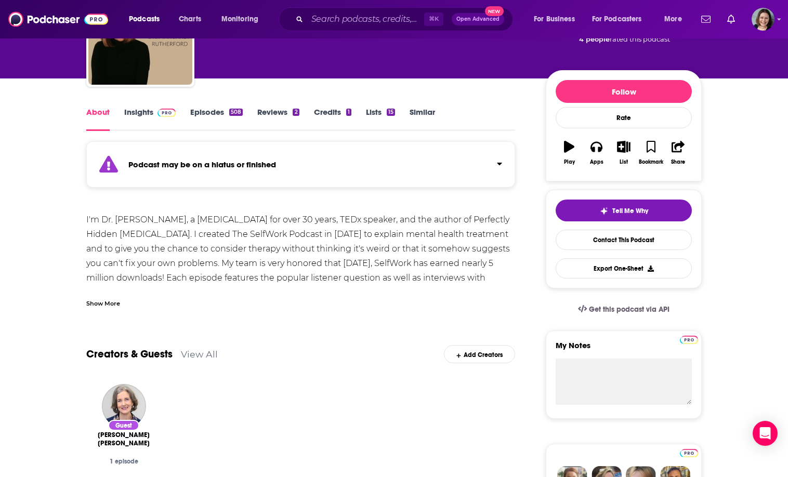
scroll to position [99, 0]
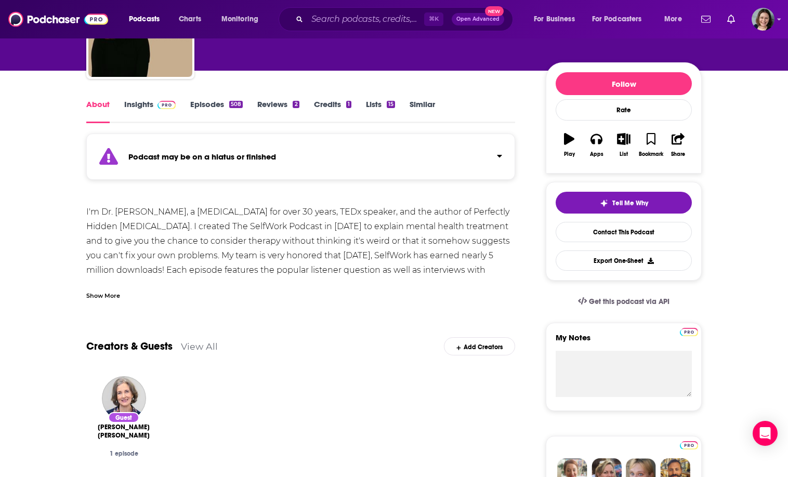
click at [101, 298] on div "Show More" at bounding box center [103, 295] width 34 height 10
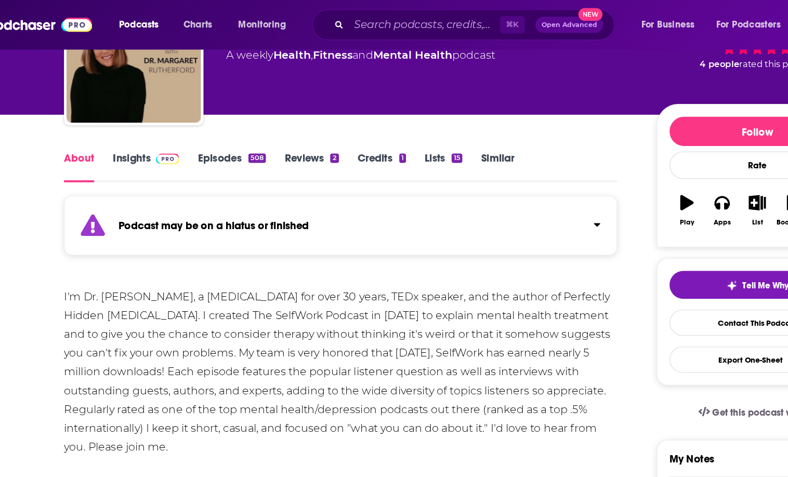
scroll to position [0, 0]
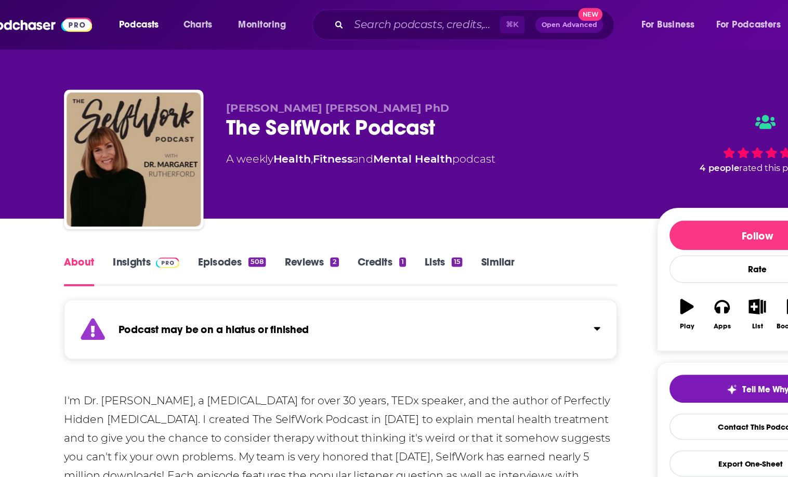
click at [353, 10] on div "⌘ K Open Advanced New" at bounding box center [396, 19] width 234 height 24
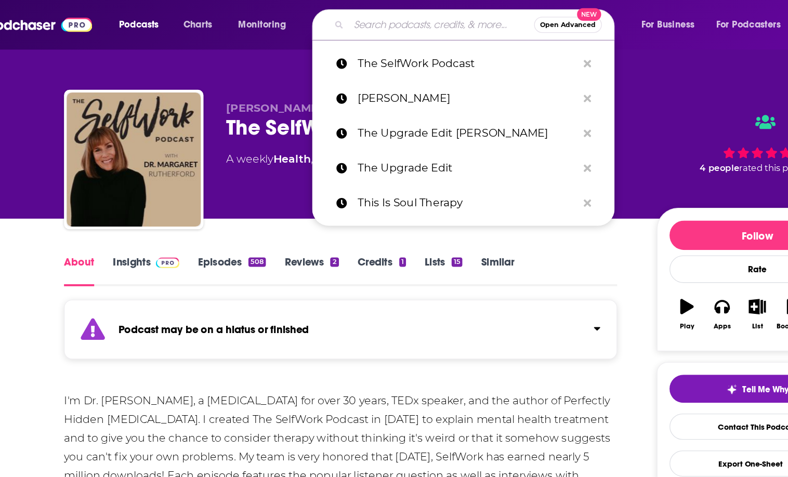
click at [353, 24] on input "Search podcasts, credits, & more..." at bounding box center [378, 19] width 143 height 17
paste input "The [PERSON_NAME] Show — Life from the Adult Chair"
type input "The [PERSON_NAME] Show — Life from the Adult Chair"
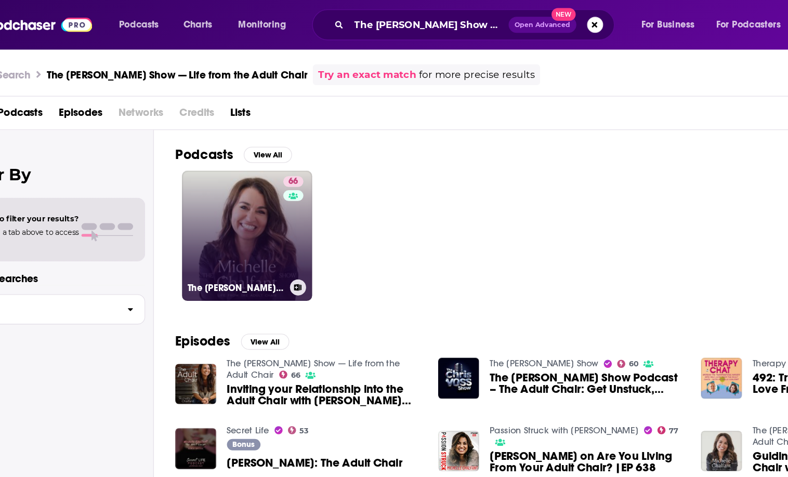
click at [231, 191] on link "66 The [PERSON_NAME] Show — Life from the Adult Chair" at bounding box center [228, 183] width 101 height 101
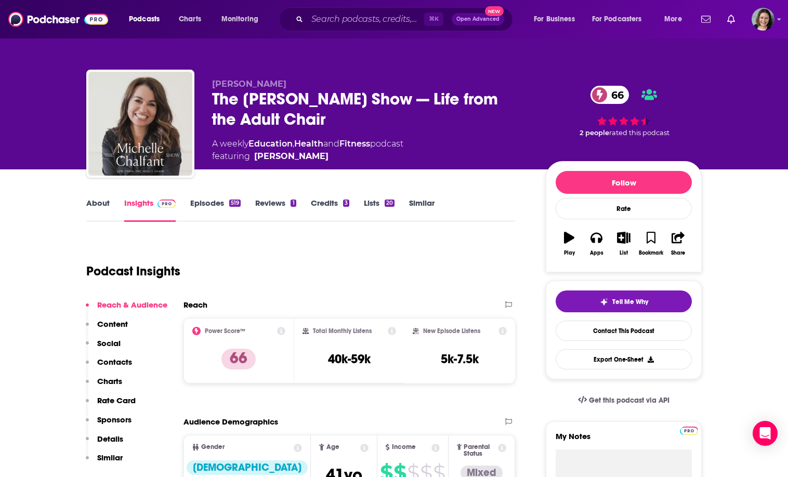
click at [100, 201] on link "About" at bounding box center [97, 210] width 23 height 24
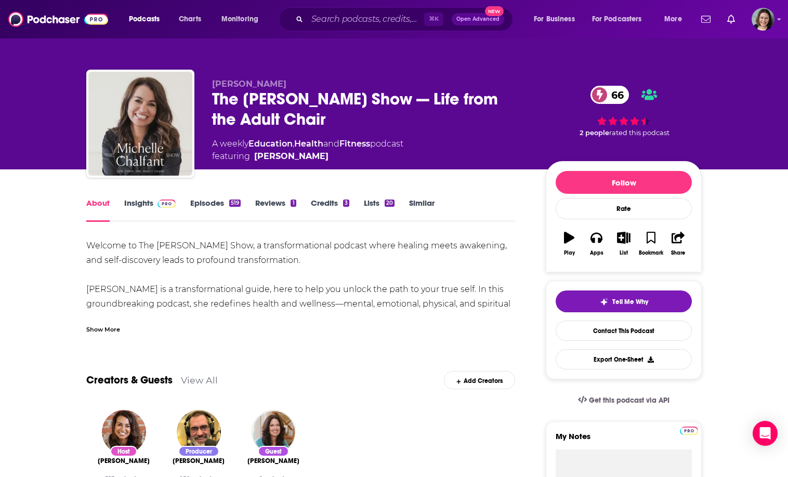
click at [140, 204] on link "Insights" at bounding box center [149, 210] width 51 height 24
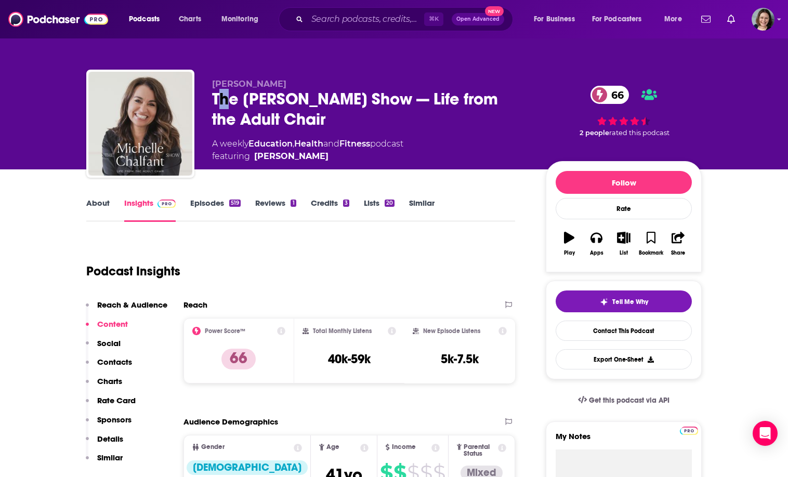
click at [224, 93] on div "The [PERSON_NAME] Show — Life from the Adult Chair 66" at bounding box center [370, 109] width 317 height 41
drag, startPoint x: 224, startPoint y: 93, endPoint x: 309, endPoint y: 110, distance: 87.0
click at [309, 110] on div "The [PERSON_NAME] Show — Life from the Adult Chair 66" at bounding box center [370, 109] width 317 height 41
click at [310, 114] on div "The [PERSON_NAME] Show — Life from the Adult Chair 66" at bounding box center [370, 109] width 317 height 41
drag, startPoint x: 310, startPoint y: 114, endPoint x: 217, endPoint y: 96, distance: 94.7
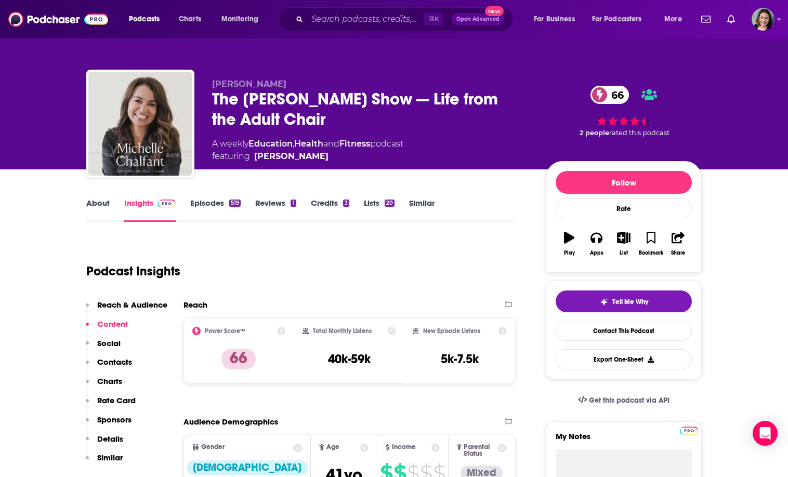
click at [217, 97] on div "The [PERSON_NAME] Show — Life from the Adult Chair 66" at bounding box center [370, 109] width 317 height 41
click at [217, 96] on div "The [PERSON_NAME] Show — Life from the Adult Chair 66" at bounding box center [370, 109] width 317 height 41
click at [225, 85] on span "[PERSON_NAME]" at bounding box center [249, 84] width 74 height 10
drag, startPoint x: 225, startPoint y: 85, endPoint x: 294, endPoint y: 85, distance: 69.1
click at [294, 85] on p "[PERSON_NAME]" at bounding box center [370, 84] width 317 height 10
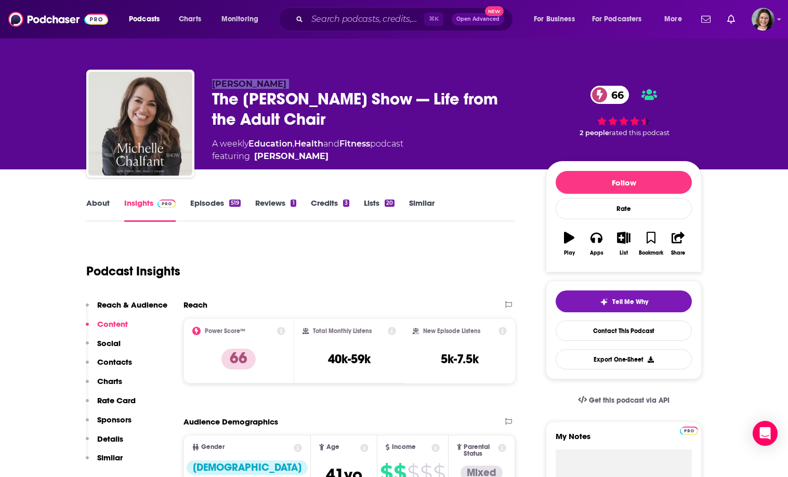
click at [294, 85] on p "[PERSON_NAME]" at bounding box center [370, 84] width 317 height 10
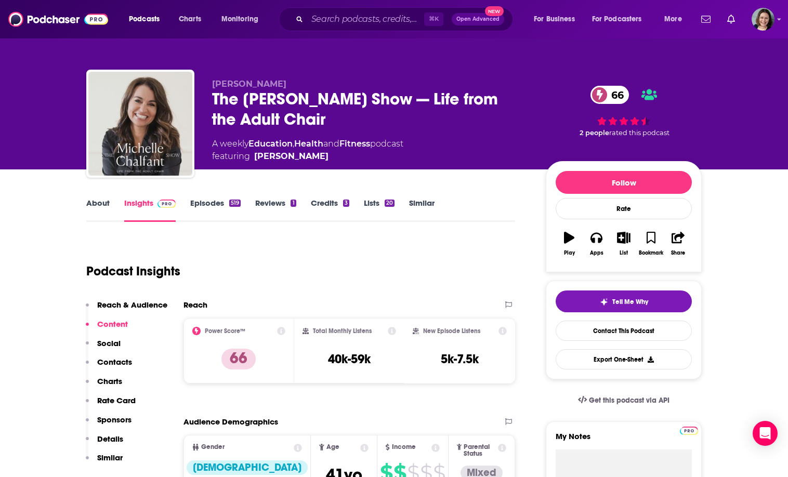
click at [93, 206] on link "About" at bounding box center [97, 210] width 23 height 24
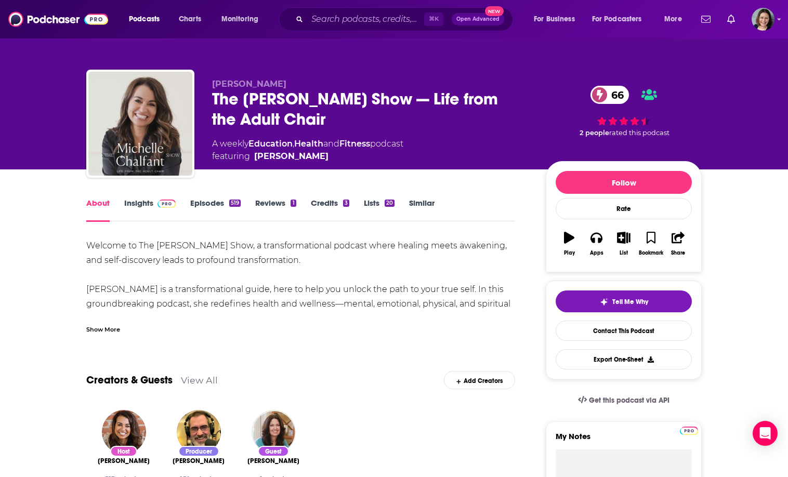
click at [113, 330] on div "Show More" at bounding box center [103, 329] width 34 height 10
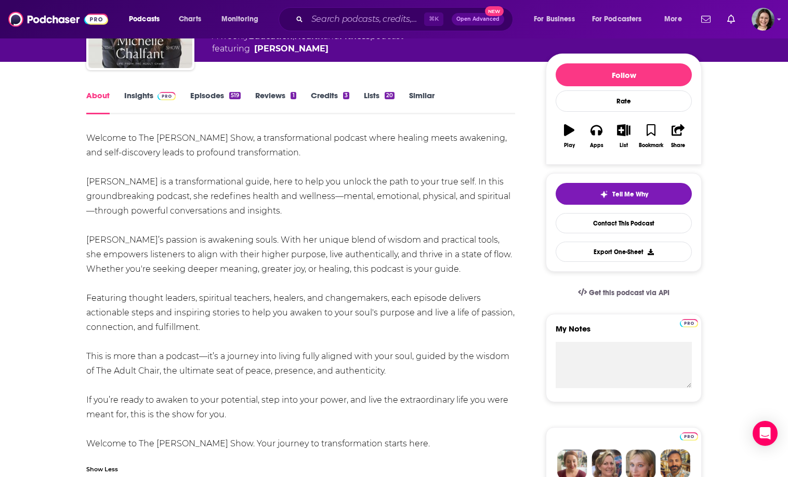
scroll to position [124, 0]
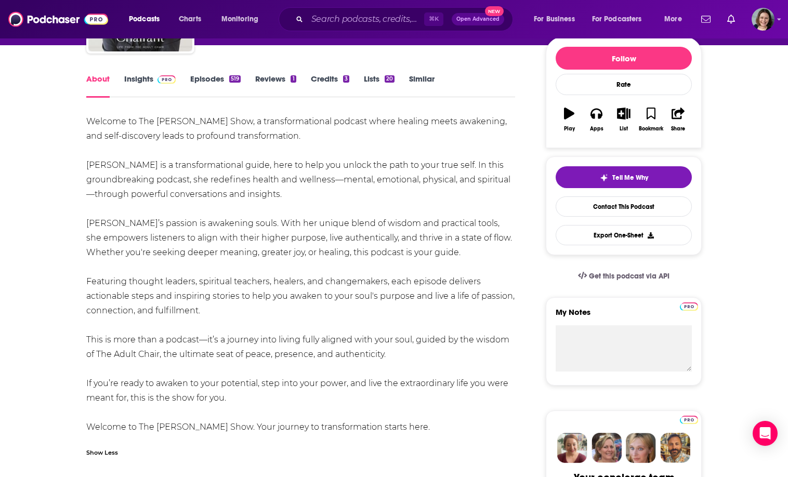
click at [98, 120] on div "Welcome to The [PERSON_NAME] Show, a transformational podcast where healing mee…" at bounding box center [300, 274] width 429 height 320
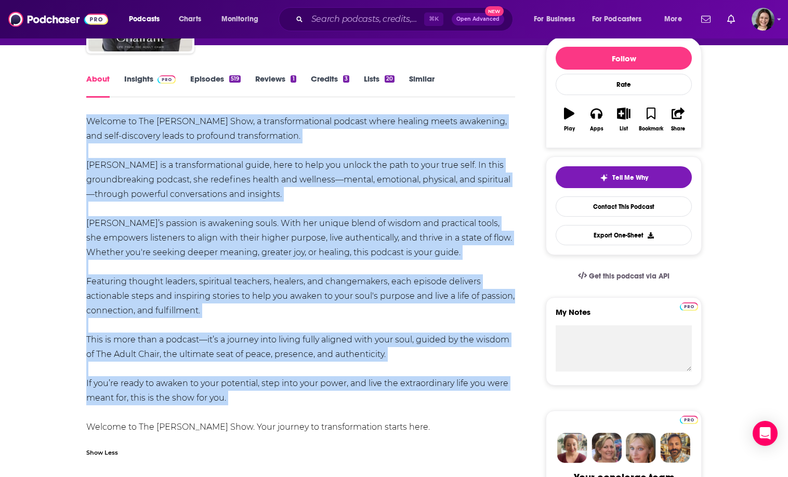
drag, startPoint x: 98, startPoint y: 120, endPoint x: 439, endPoint y: 398, distance: 439.7
click at [439, 398] on div "Welcome to The [PERSON_NAME] Show, a transformational podcast where healing mee…" at bounding box center [300, 274] width 429 height 320
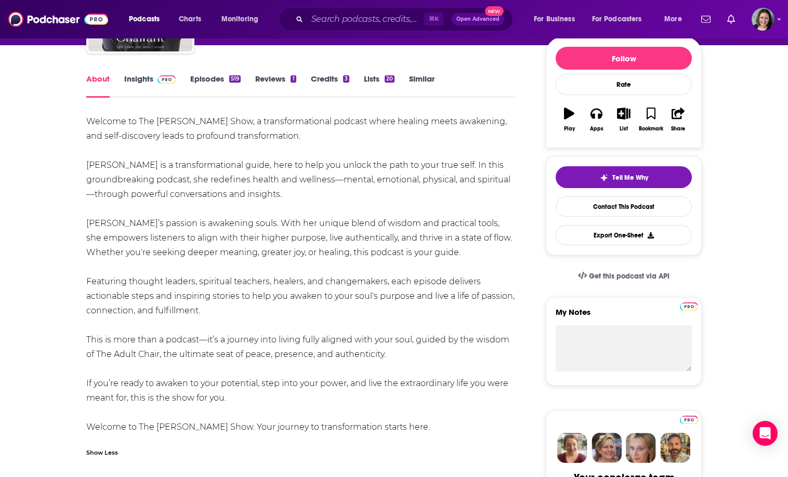
scroll to position [0, 0]
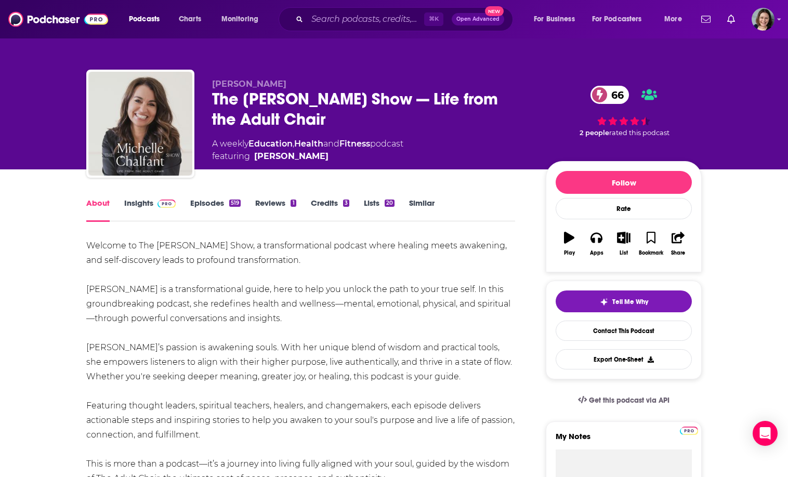
click at [145, 201] on link "Insights" at bounding box center [149, 210] width 51 height 24
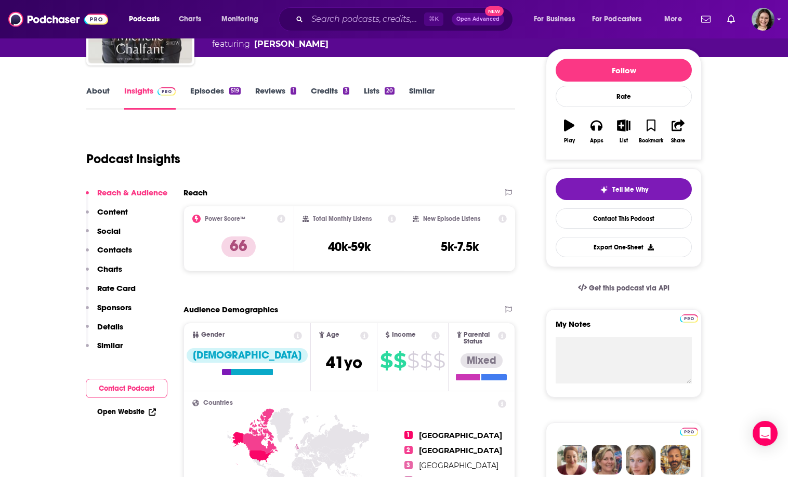
scroll to position [116, 0]
